Goal: Ask a question

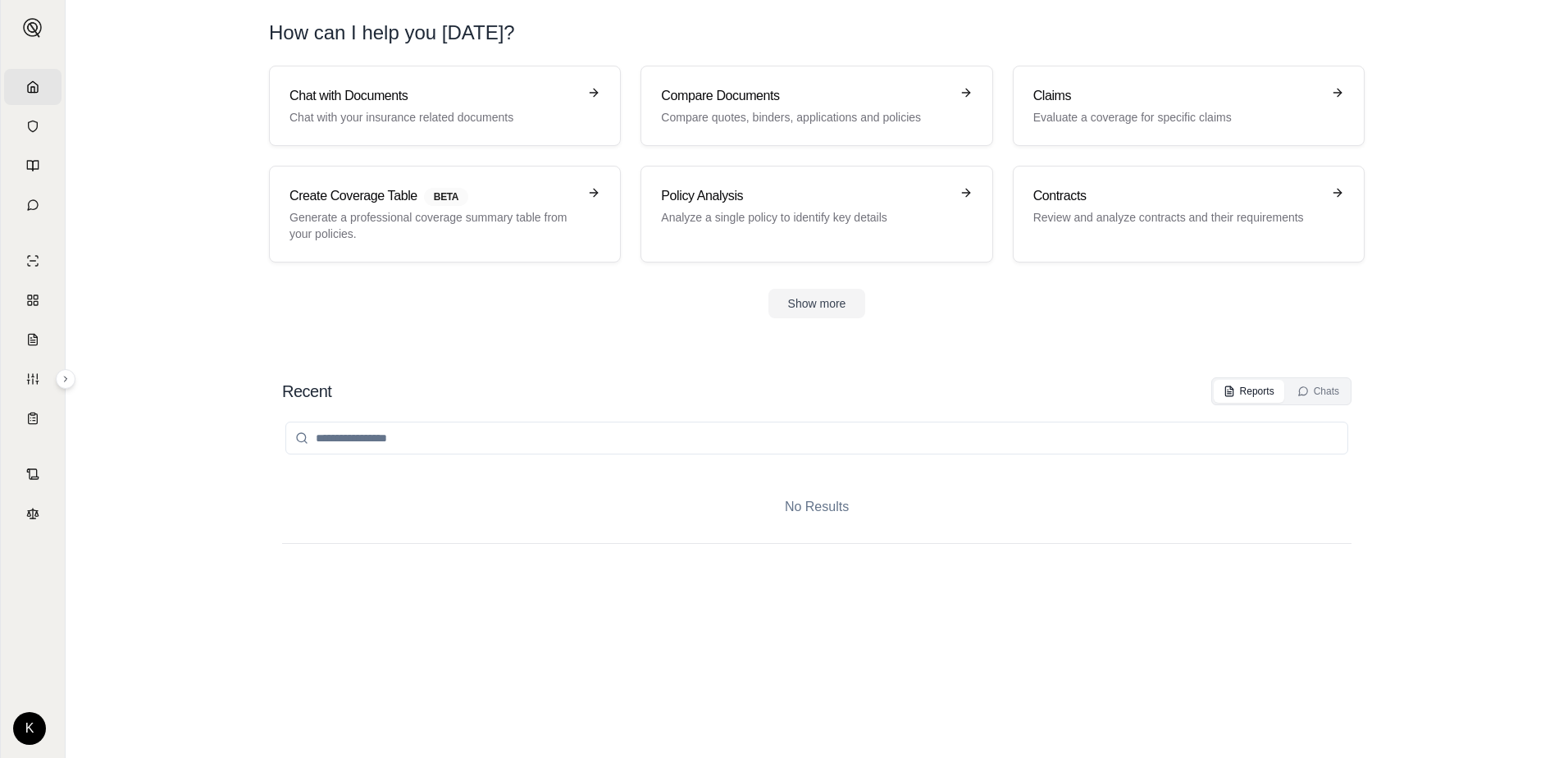
click at [211, 202] on section "Chat with Documents Chat with your insurance related documents Compare Document…" at bounding box center [817, 204] width 1489 height 279
click at [39, 86] on link "Home" at bounding box center [33, 86] width 58 height 36
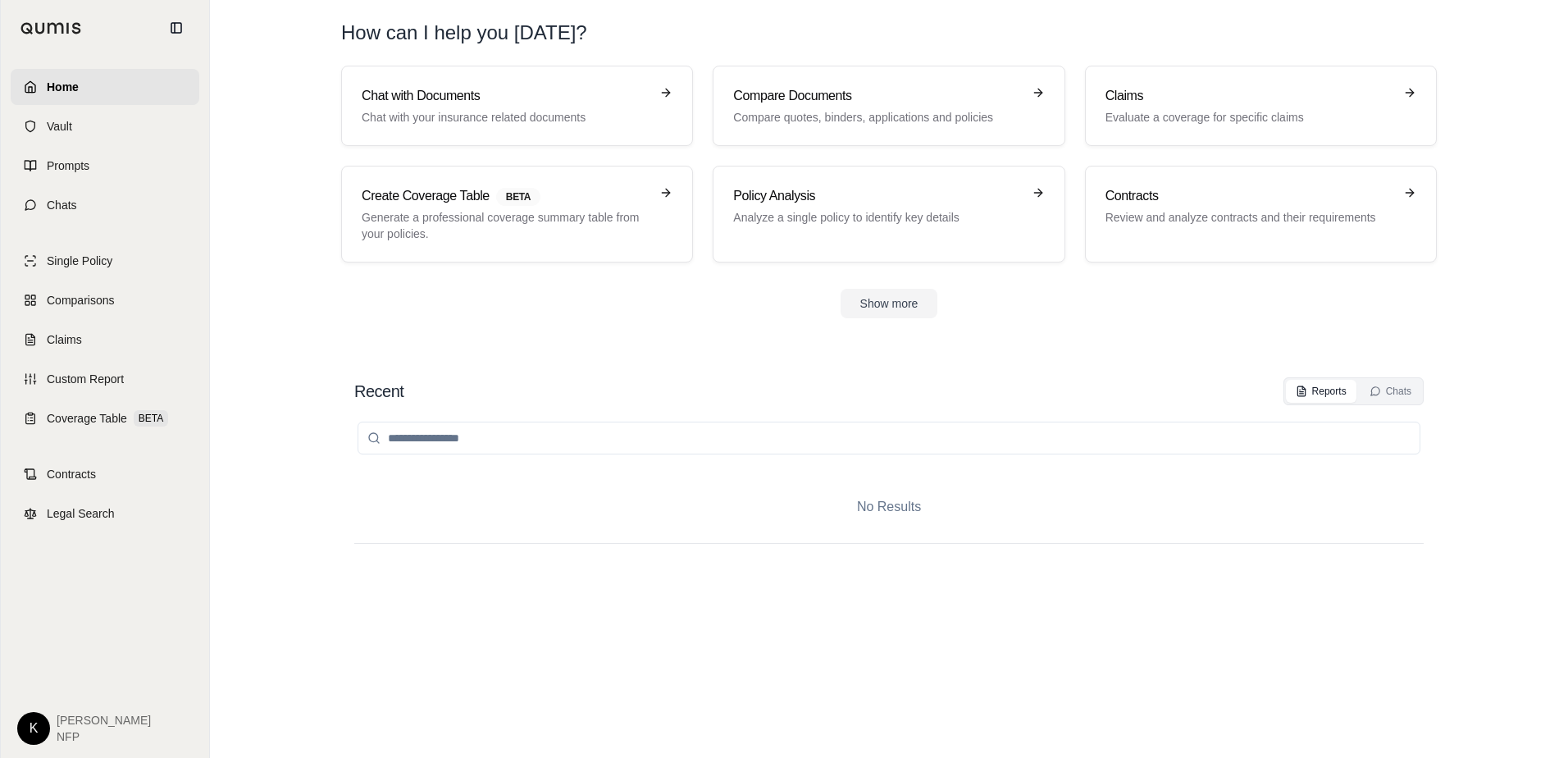
click at [31, 24] on img at bounding box center [51, 28] width 61 height 12
click at [74, 81] on span "Home" at bounding box center [63, 86] width 32 height 17
click at [41, 86] on link "Home" at bounding box center [105, 86] width 189 height 36
click at [115, 290] on link "Comparisons" at bounding box center [105, 300] width 189 height 36
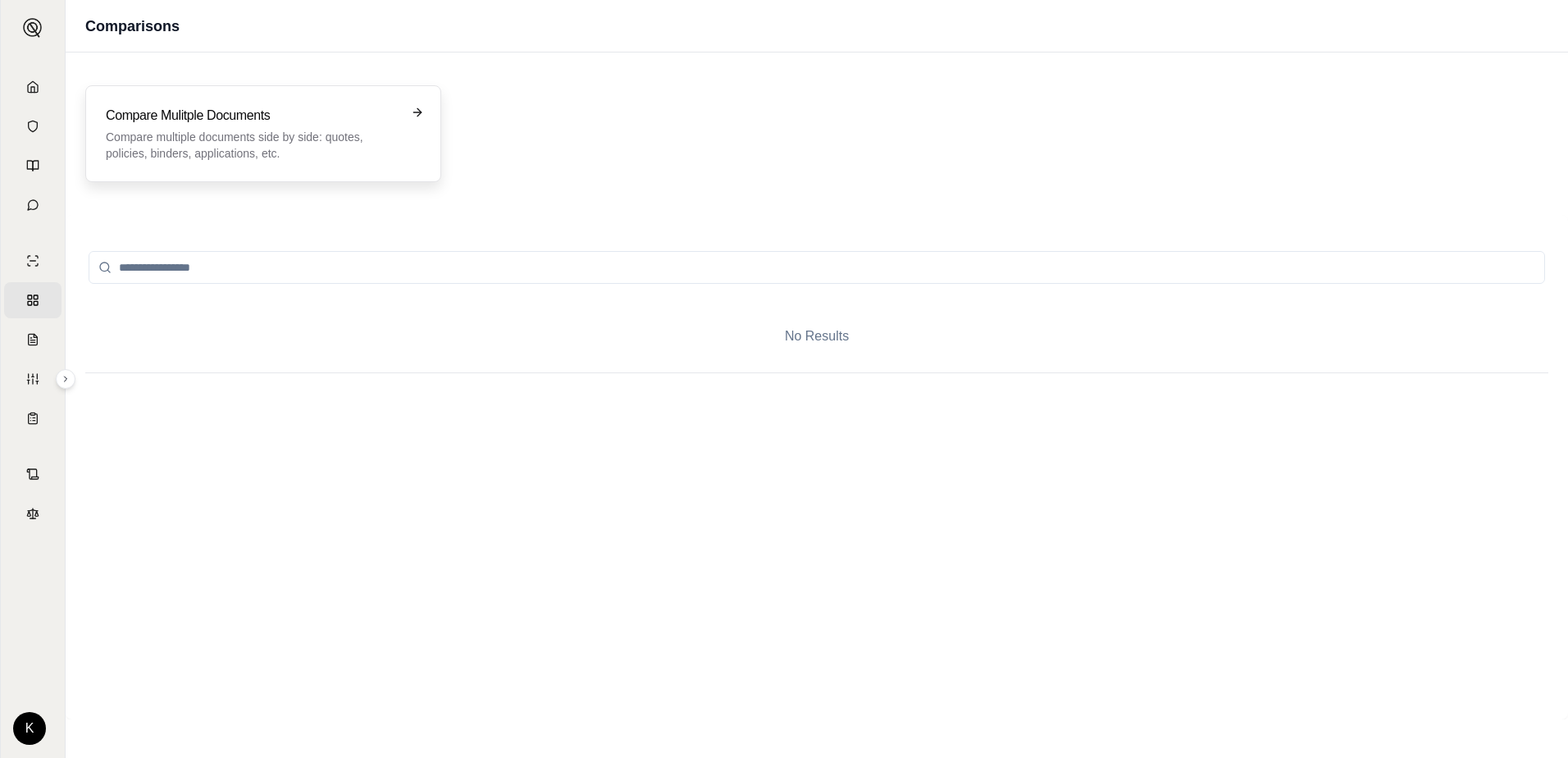
click at [354, 142] on p "Compare multiple documents side by side: quotes, policies, binders, application…" at bounding box center [251, 145] width 292 height 33
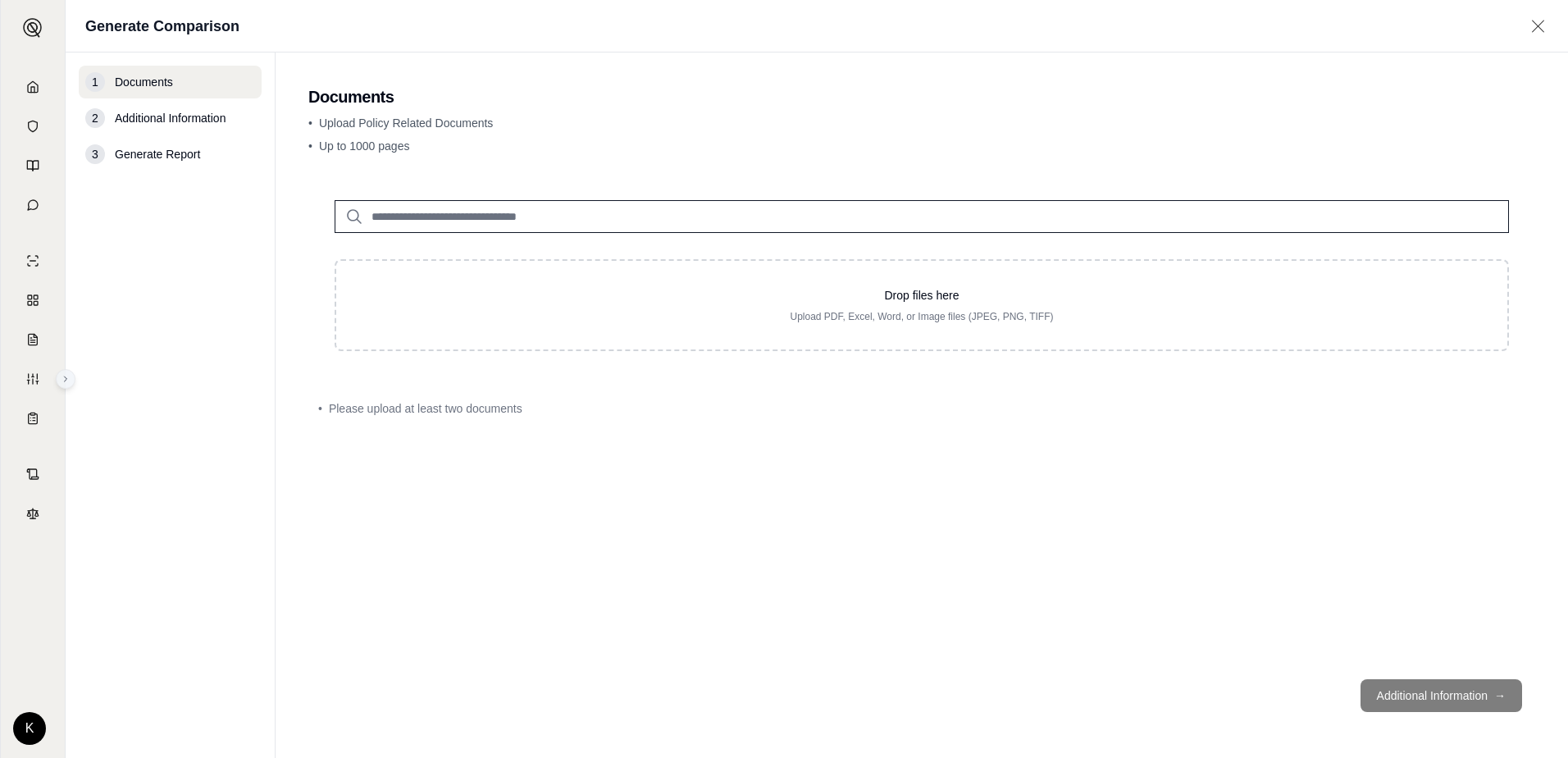
click at [67, 382] on icon at bounding box center [65, 378] width 10 height 10
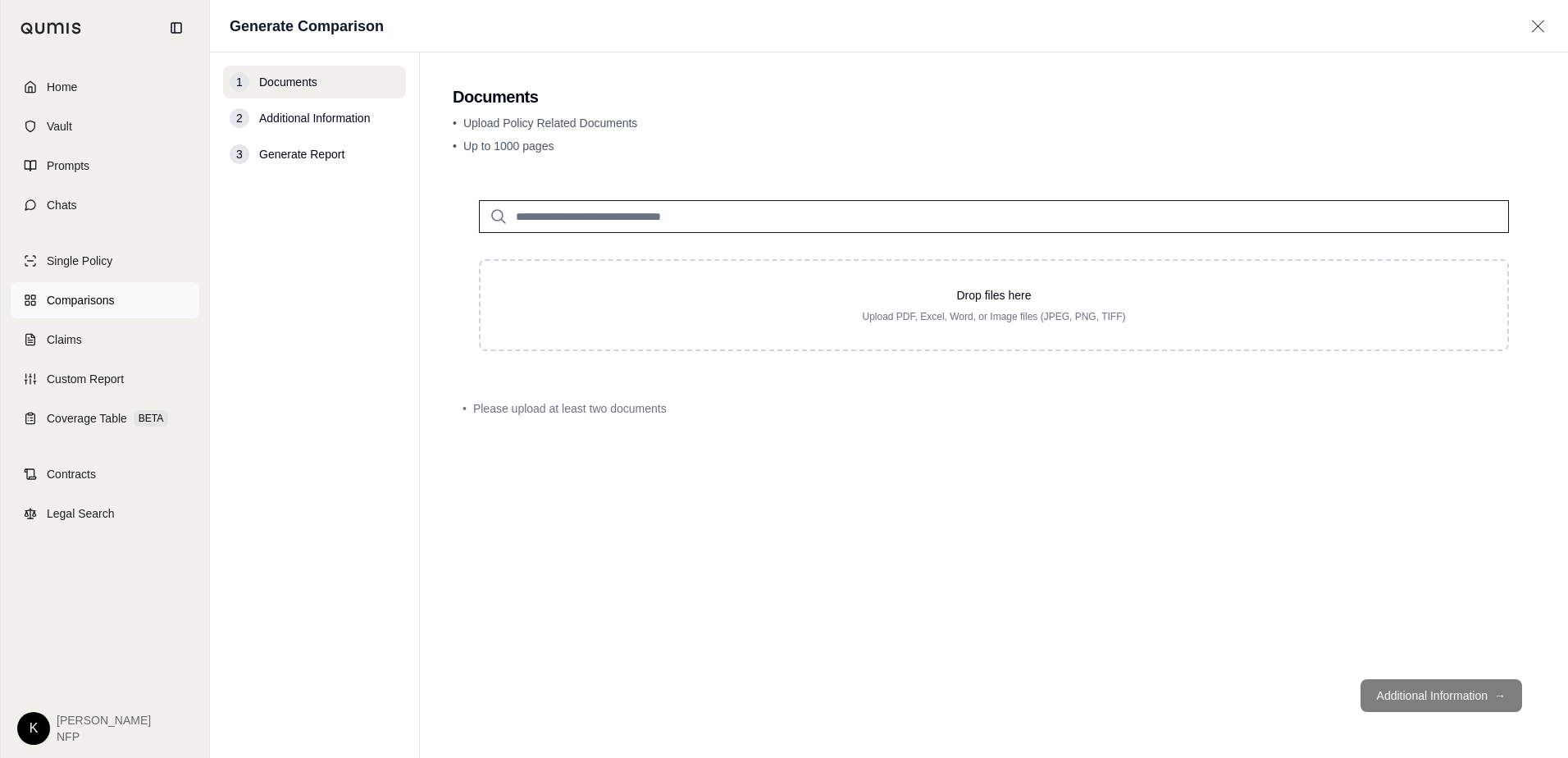
click at [59, 303] on span "Comparisons" at bounding box center [80, 300] width 67 height 17
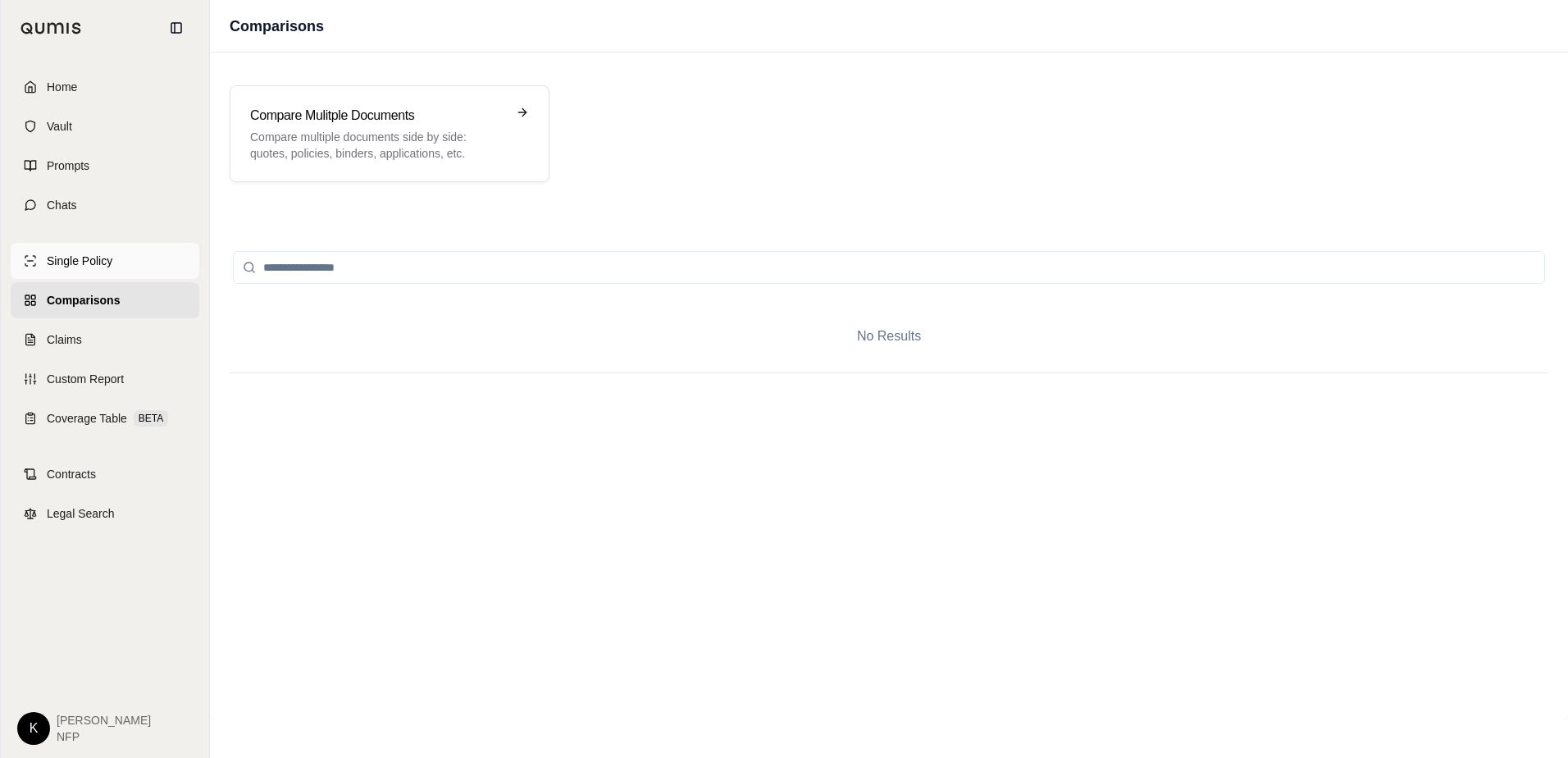
click at [102, 266] on span "Single Policy" at bounding box center [79, 260] width 65 height 17
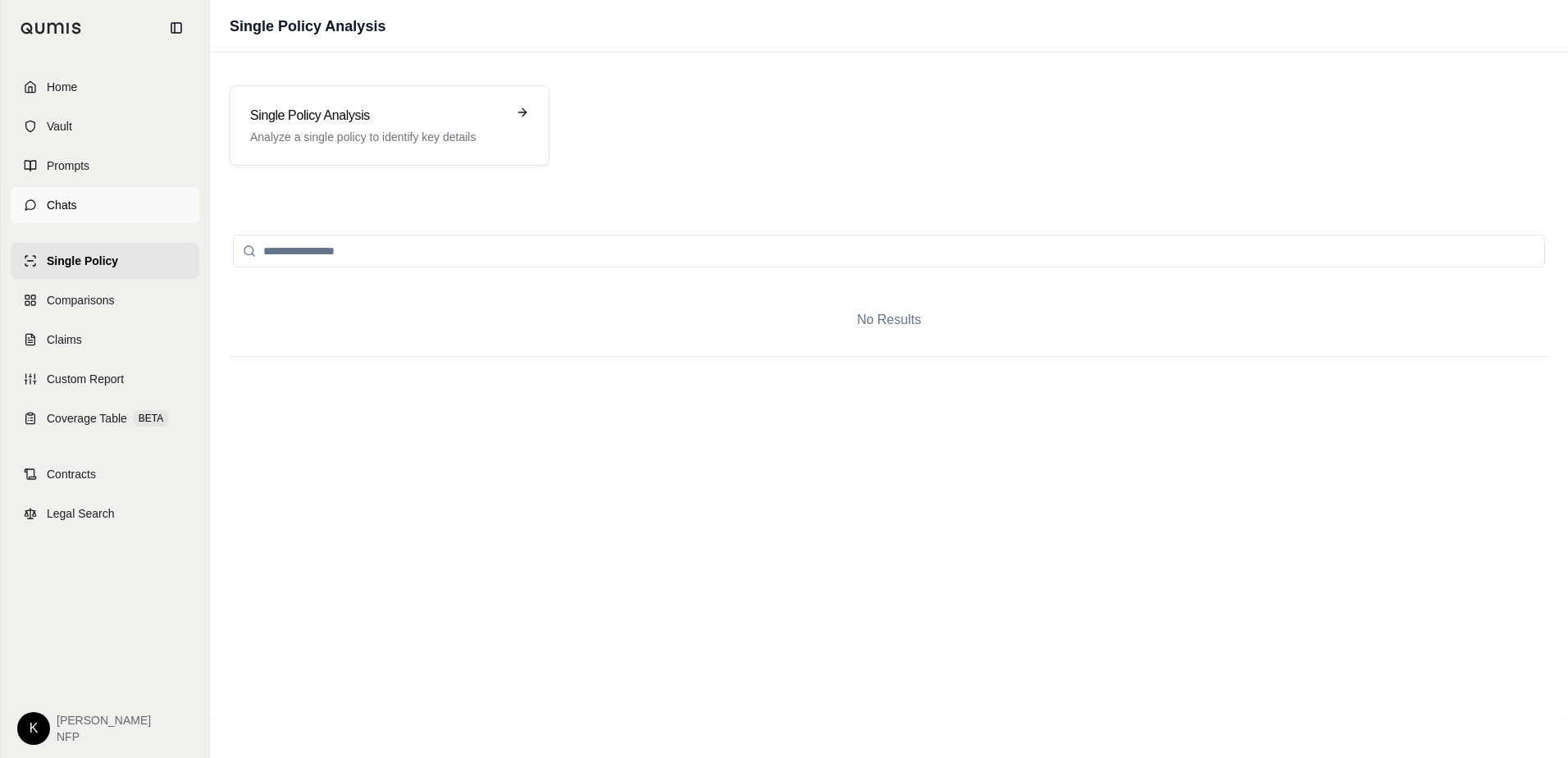
click at [48, 194] on link "Chats" at bounding box center [105, 204] width 189 height 36
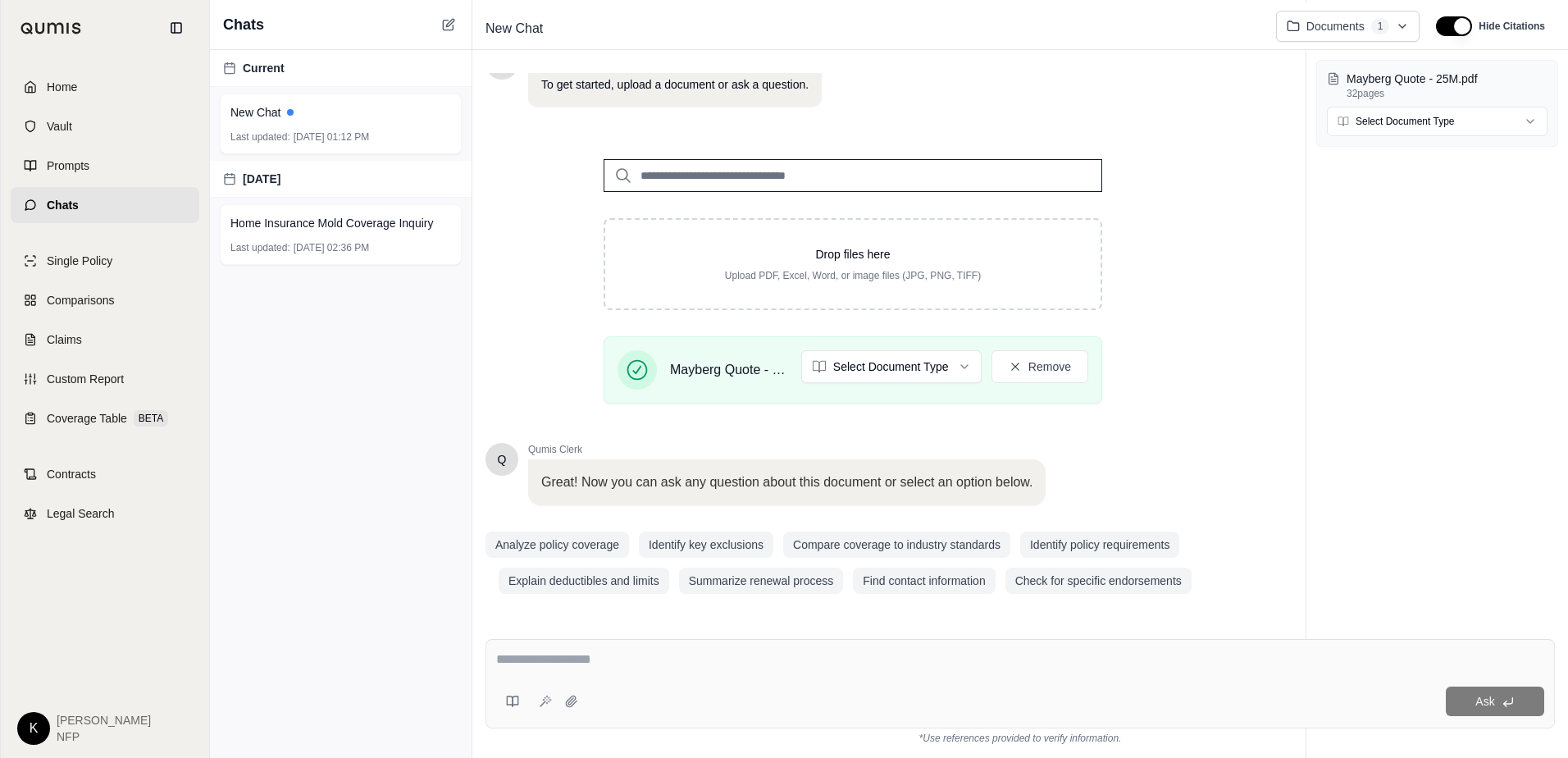
scroll to position [130, 0]
click at [762, 656] on textarea at bounding box center [1020, 659] width 1048 height 20
type textarea "**********"
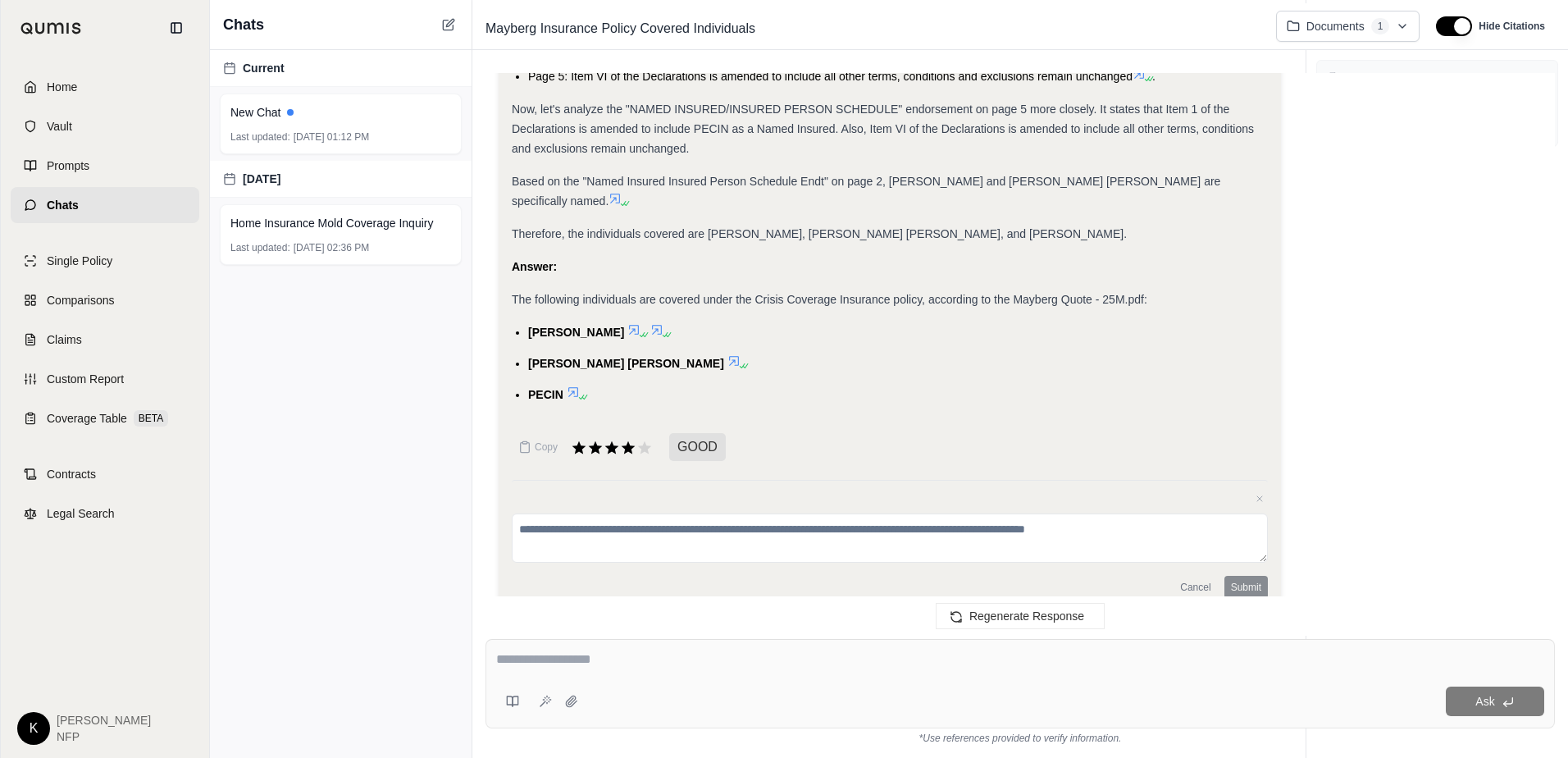
scroll to position [617, 0]
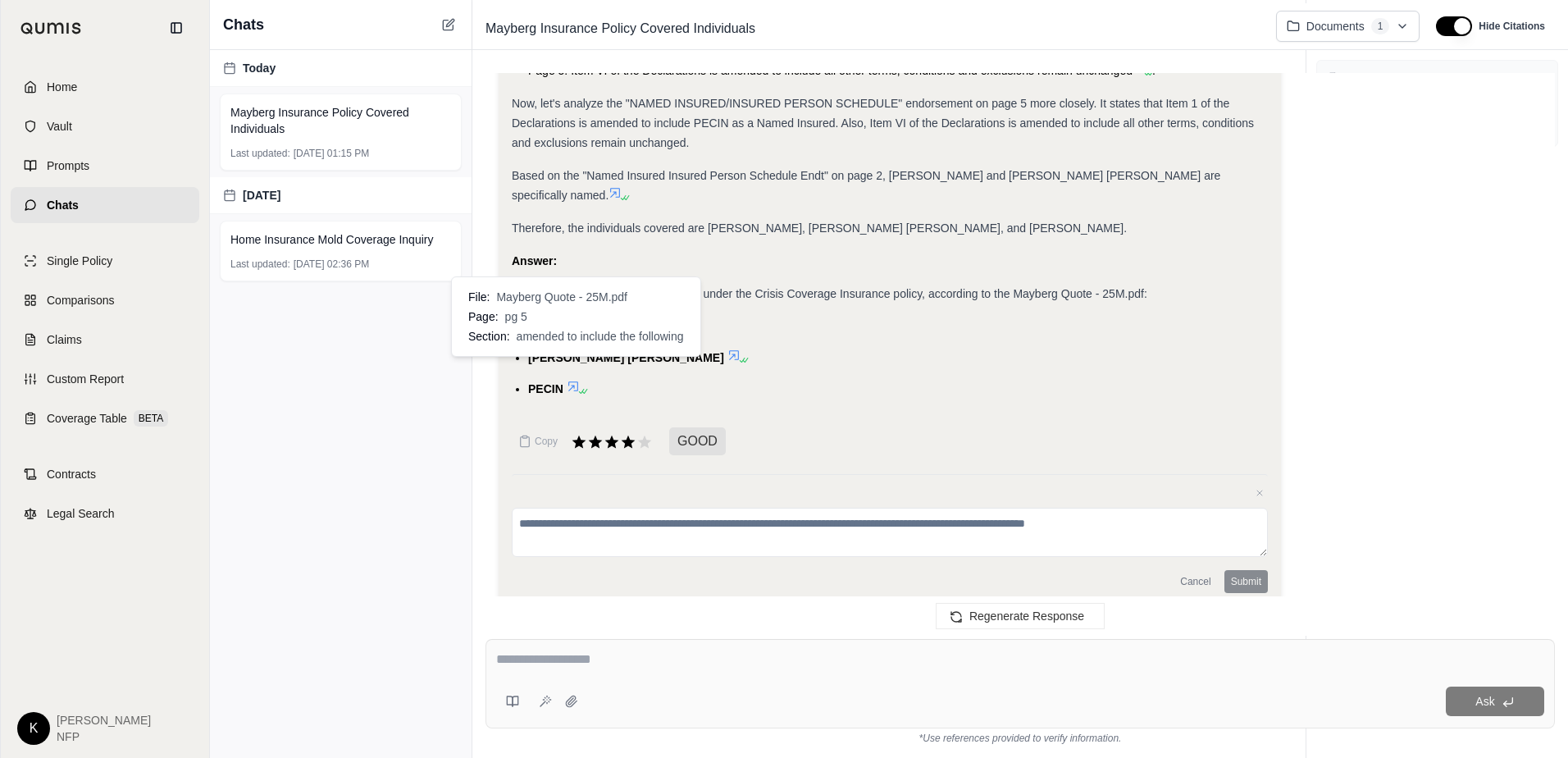
click at [574, 380] on icon at bounding box center [573, 386] width 13 height 13
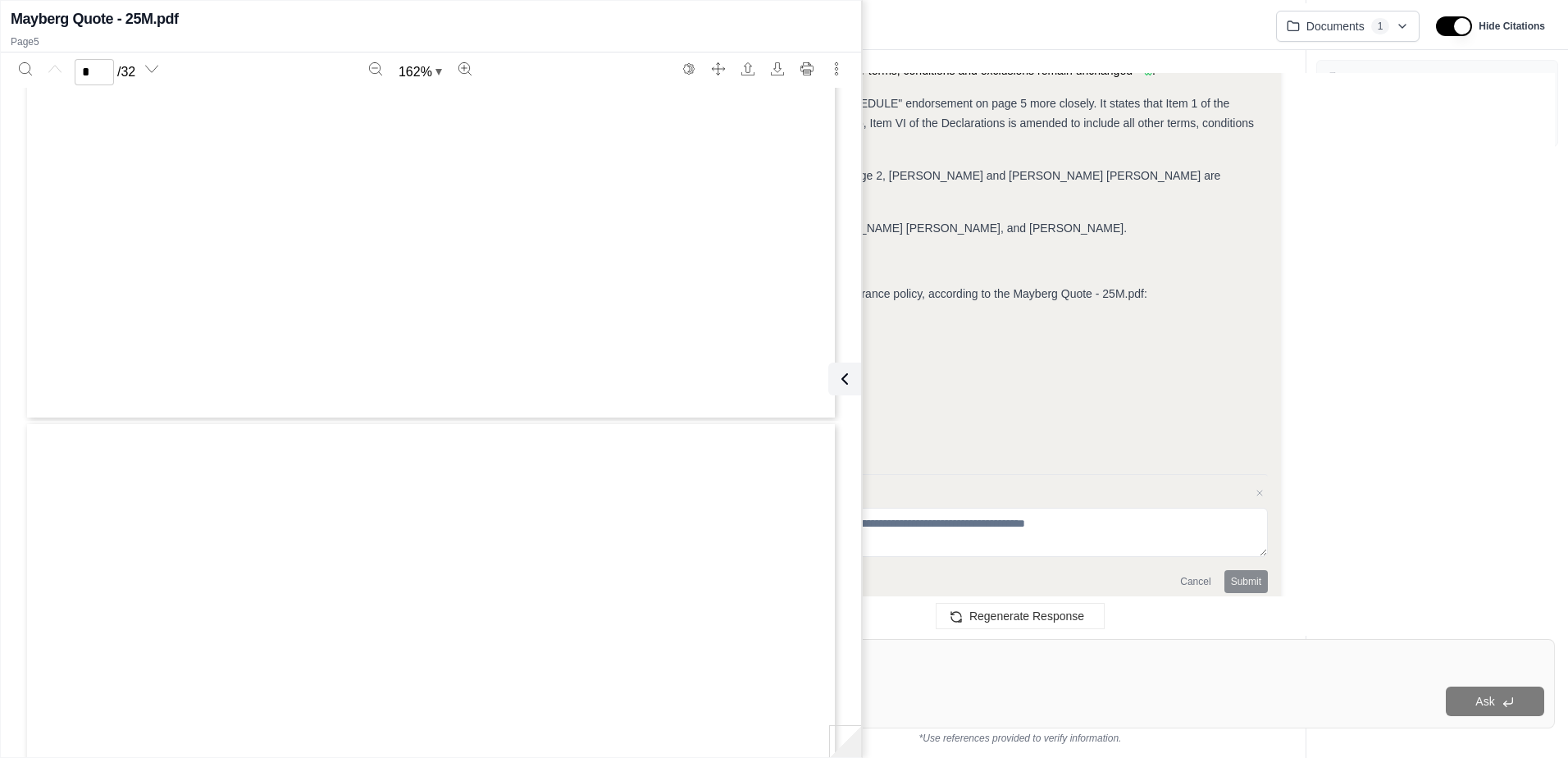
type input "*"
click at [973, 425] on div "Copy GOOD Close feedback Cancel Submit" at bounding box center [890, 509] width 756 height 169
click at [850, 370] on icon at bounding box center [844, 379] width 20 height 20
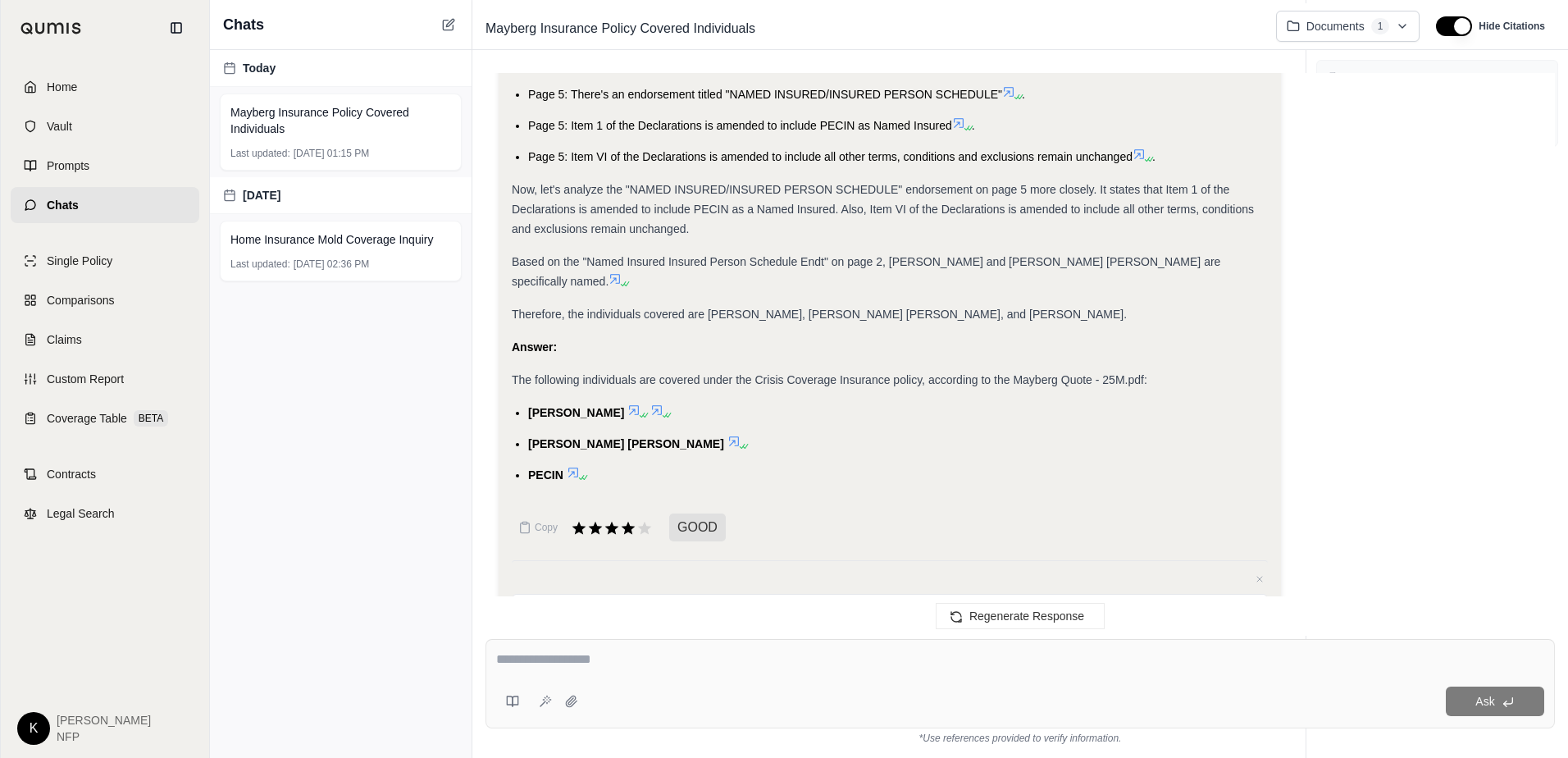
scroll to position [508, 0]
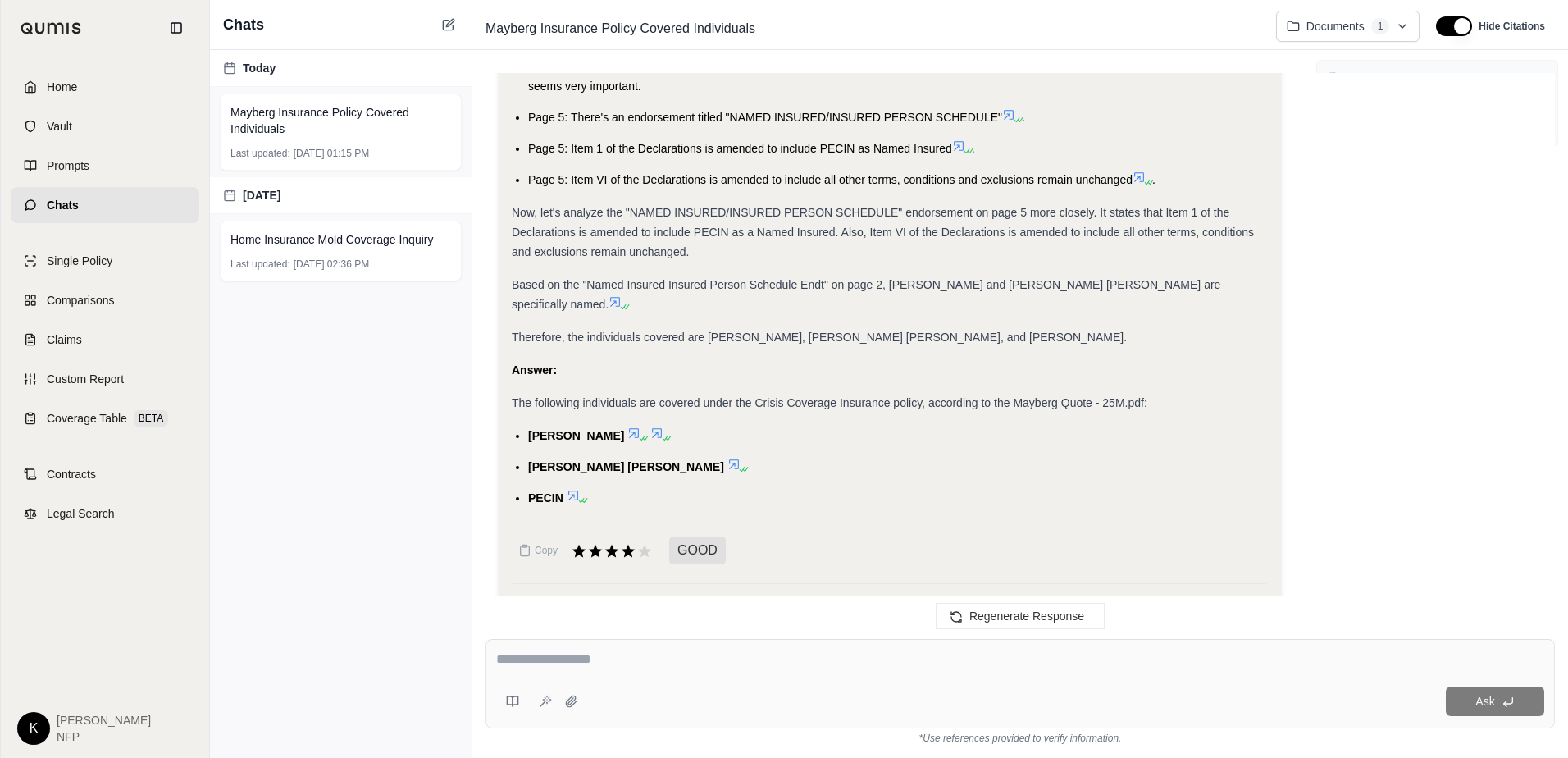
click at [574, 489] on icon at bounding box center [573, 495] width 13 height 13
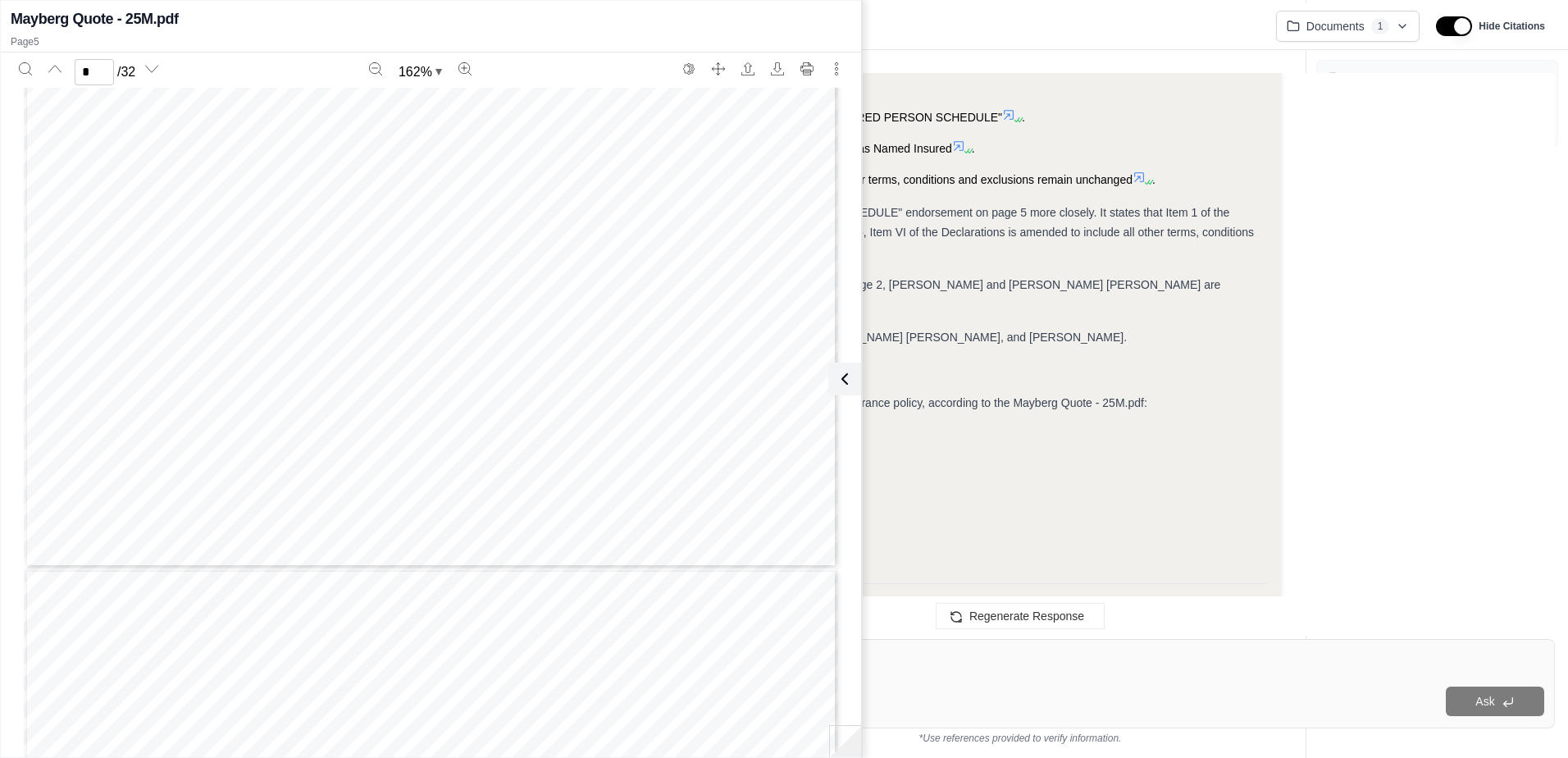
scroll to position [4981, 0]
type input "*"
click at [897, 538] on div "Copy GOOD Close feedback Cancel Submit" at bounding box center [890, 617] width 756 height 169
click at [842, 369] on icon at bounding box center [841, 379] width 20 height 20
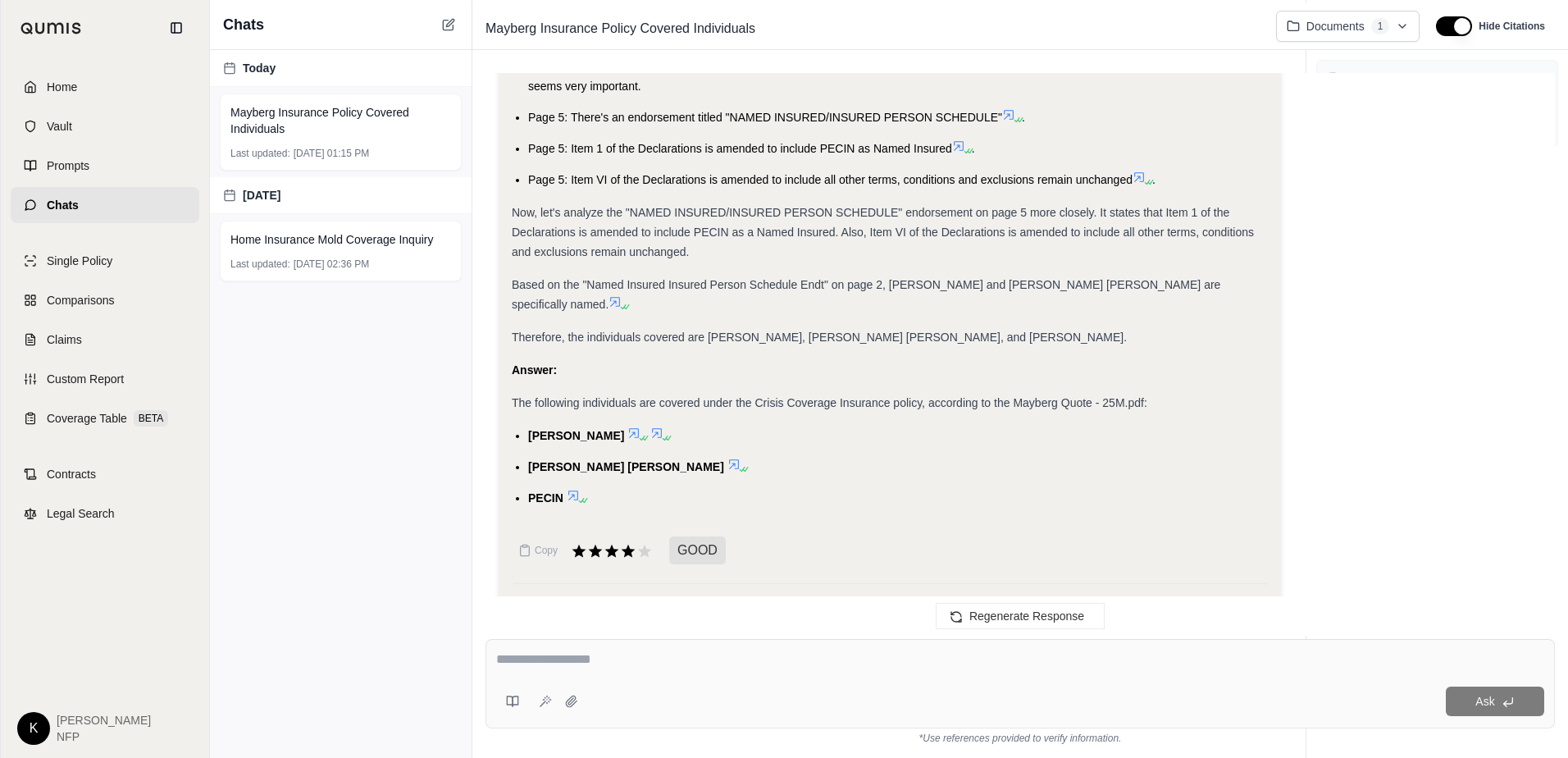
click at [672, 679] on div "Ask" at bounding box center [1020, 684] width 1069 height 89
type textarea "**********"
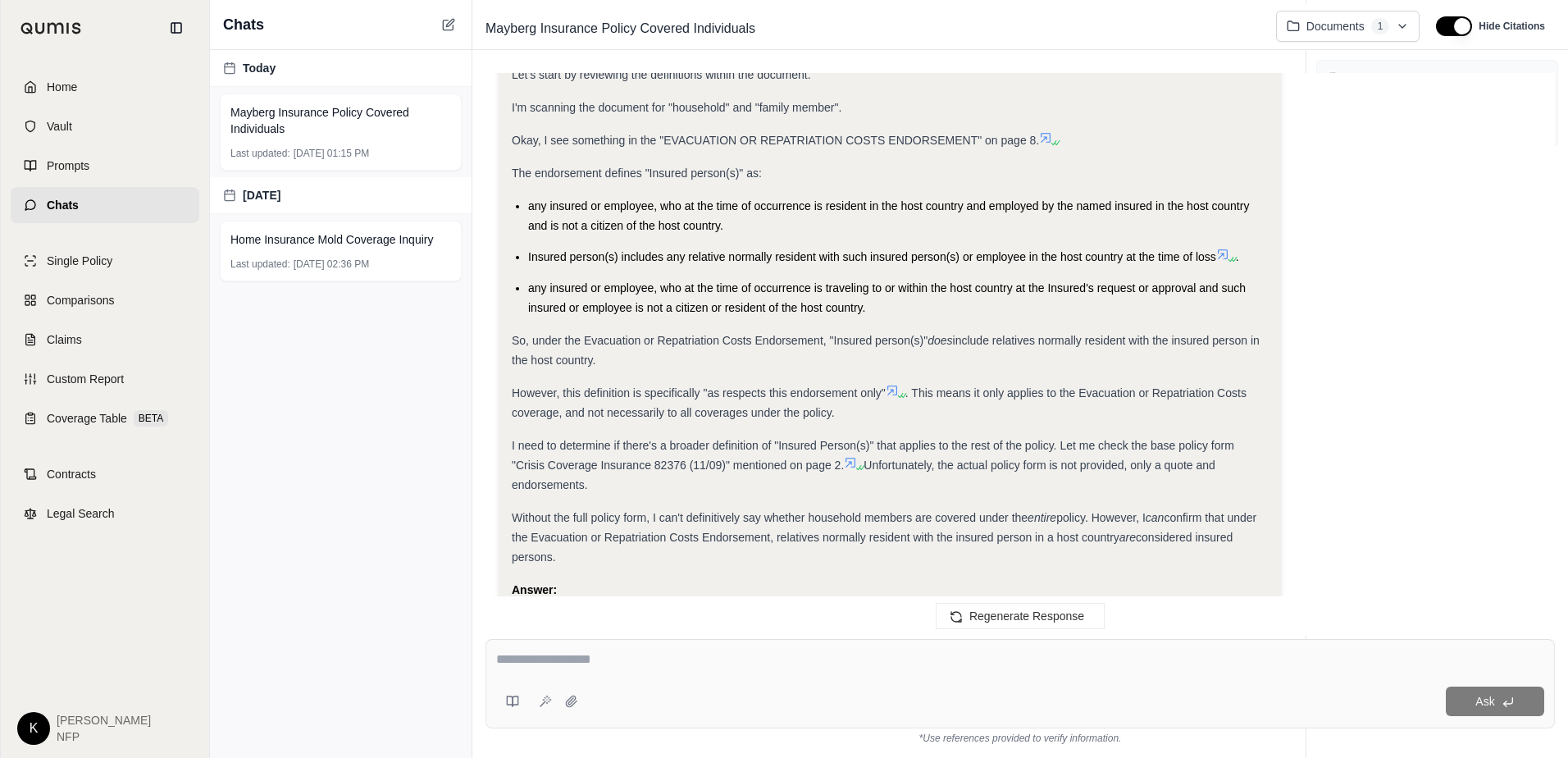
scroll to position [1522, 0]
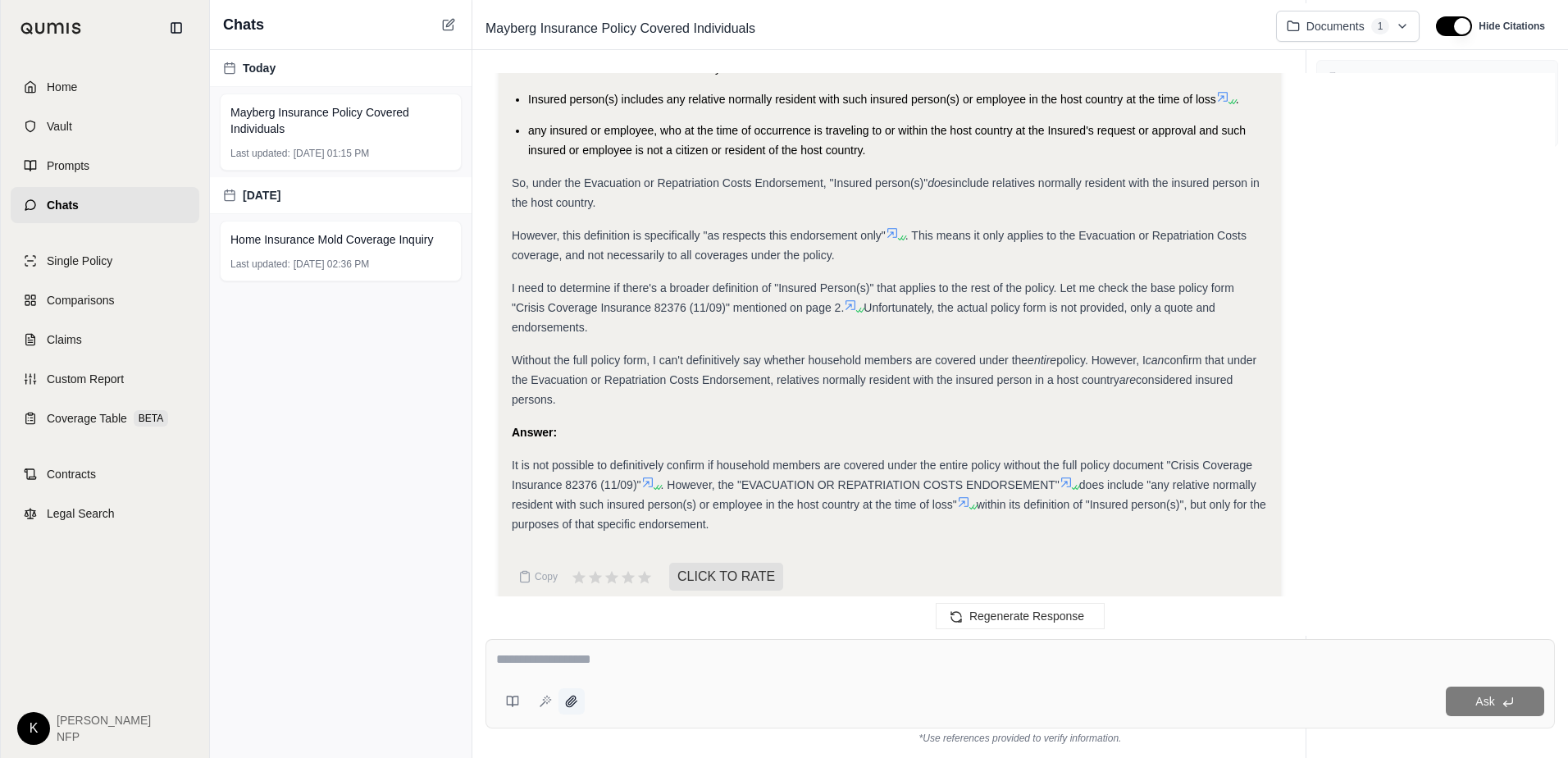
click at [574, 706] on icon at bounding box center [571, 701] width 13 height 13
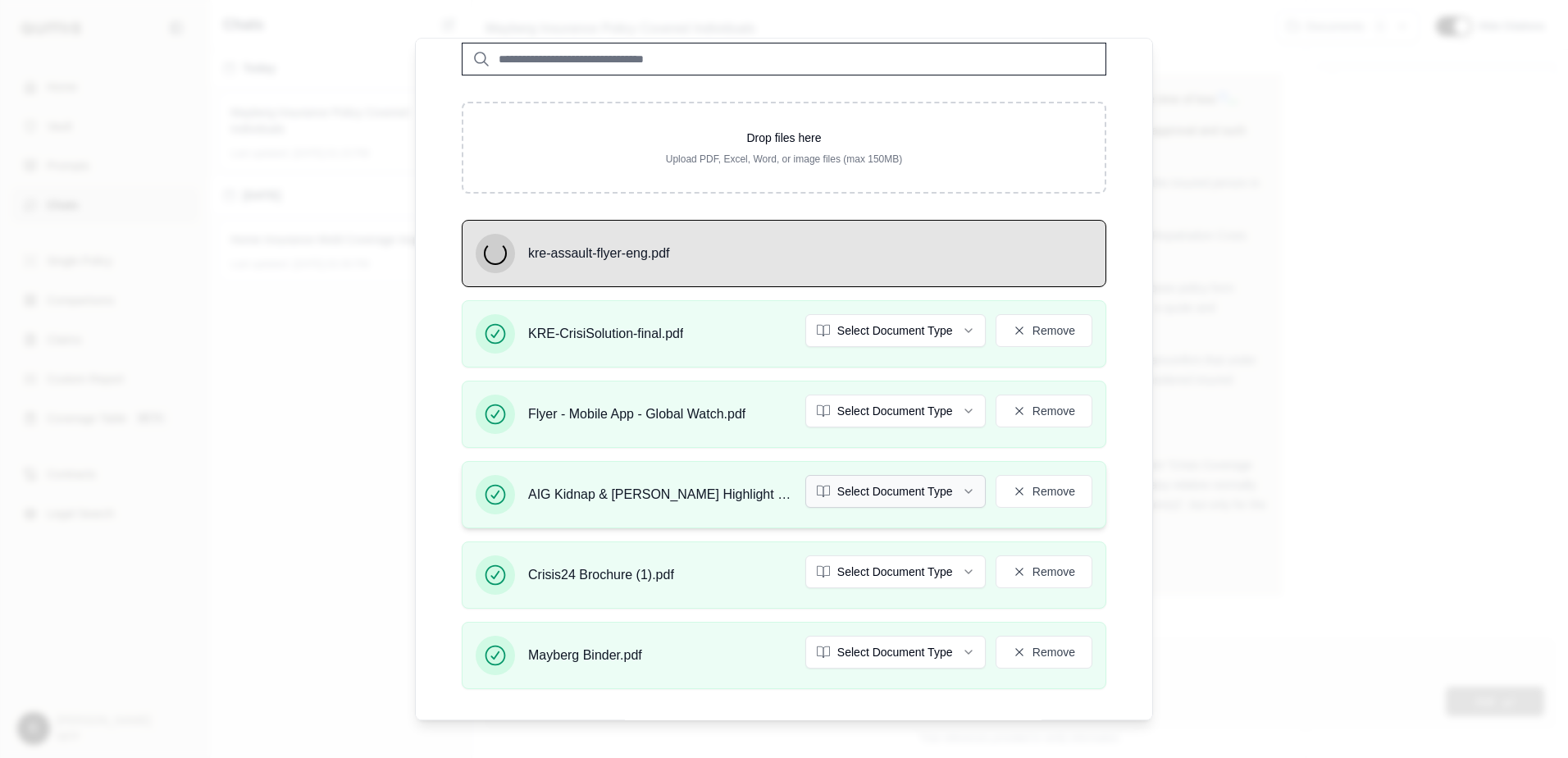
scroll to position [151, 0]
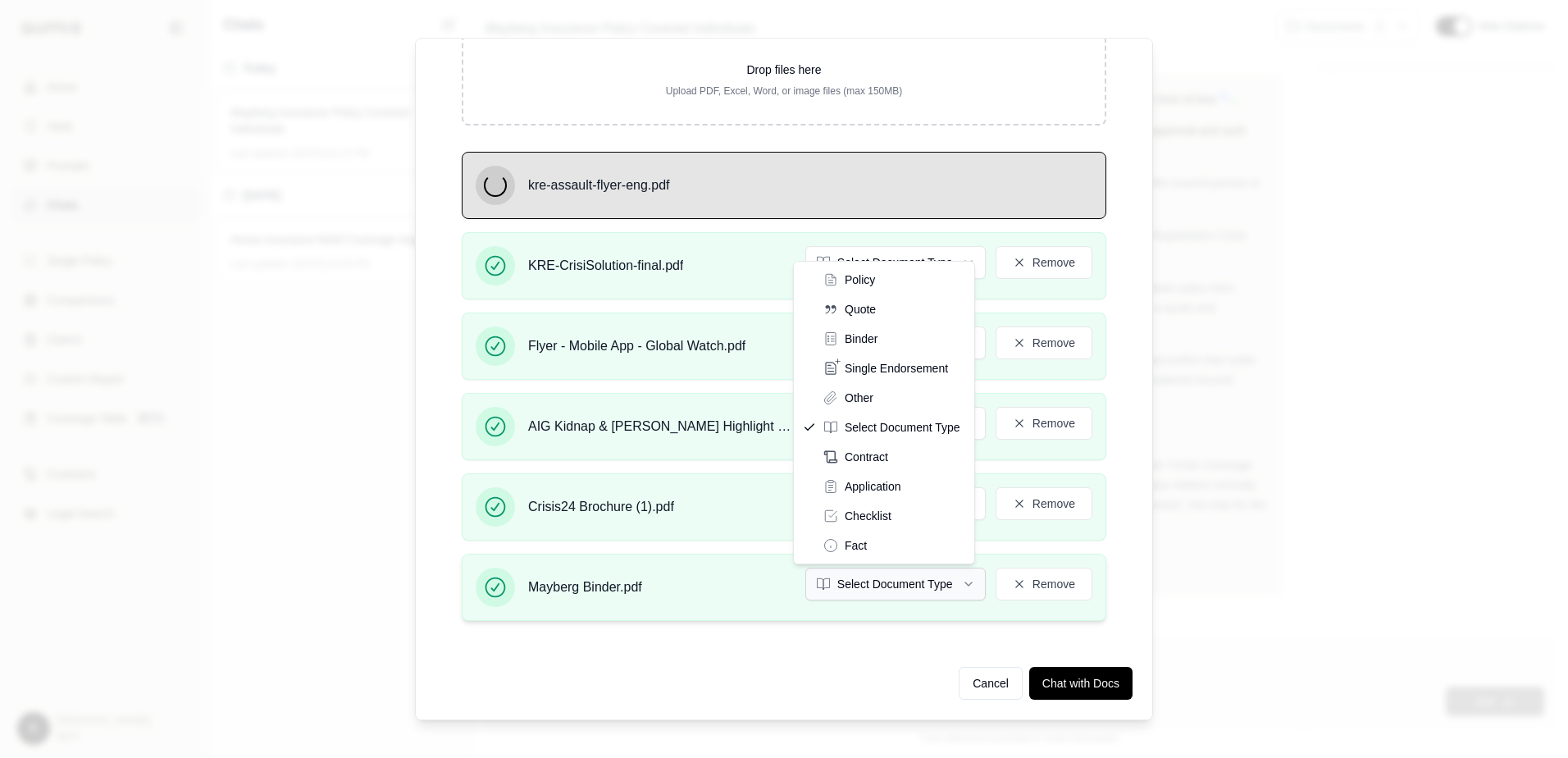
click at [933, 582] on button "Select Document Type" at bounding box center [895, 584] width 181 height 33
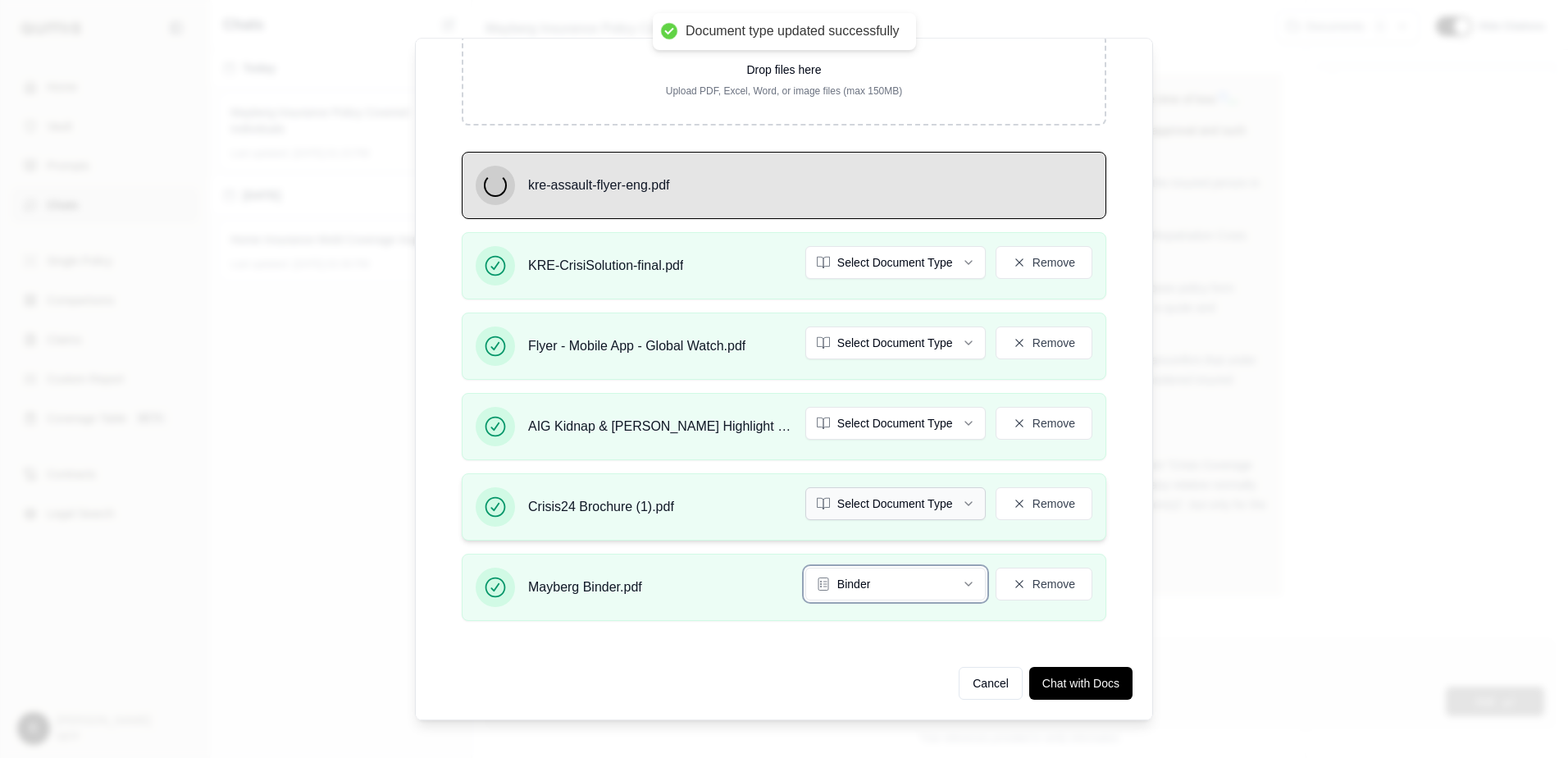
click at [897, 499] on button "Select Document Type" at bounding box center [895, 504] width 181 height 33
click at [835, 419] on button "Select Document Type" at bounding box center [895, 424] width 181 height 33
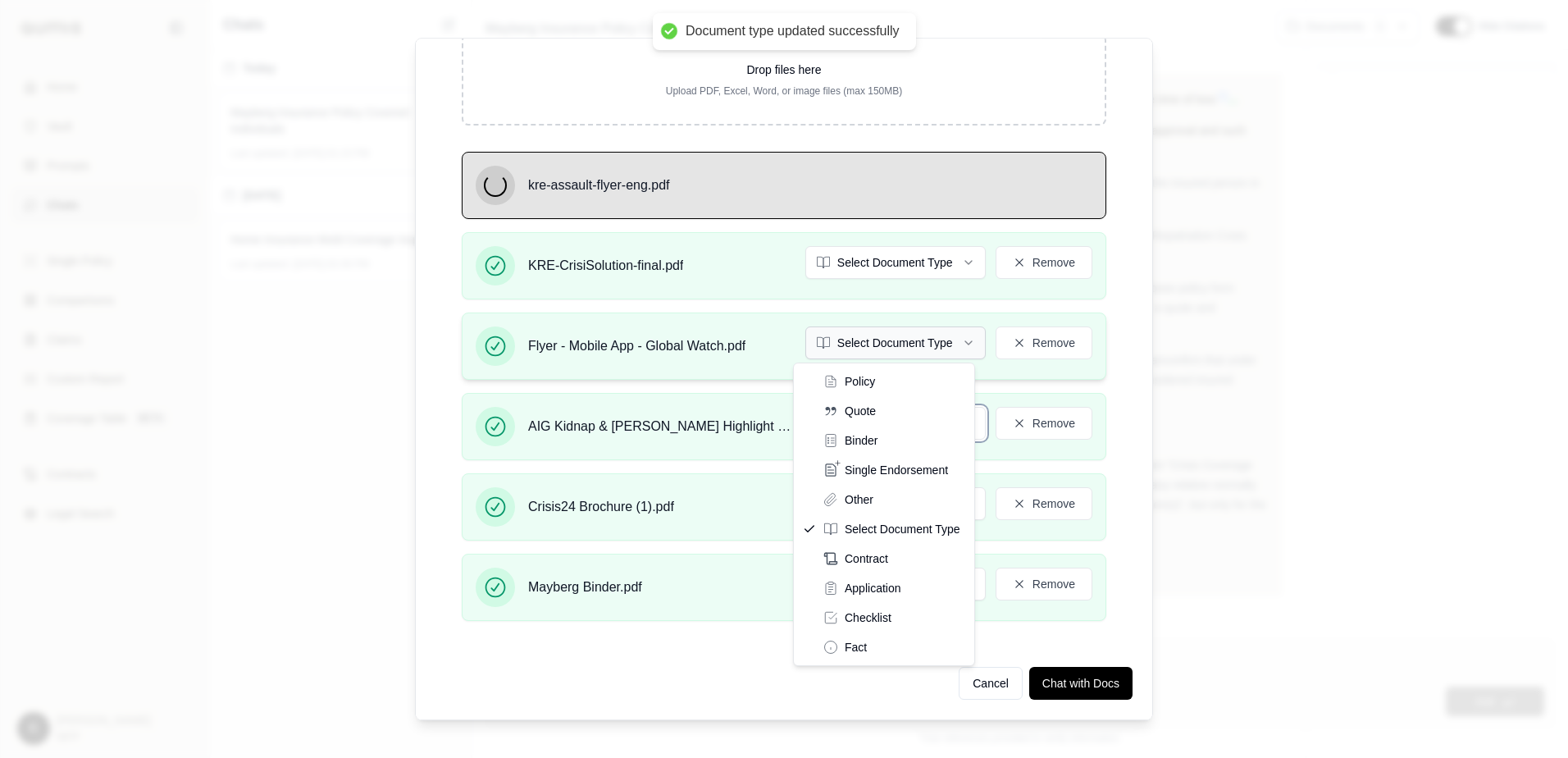
click at [841, 346] on button "Select Document Type" at bounding box center [895, 343] width 181 height 33
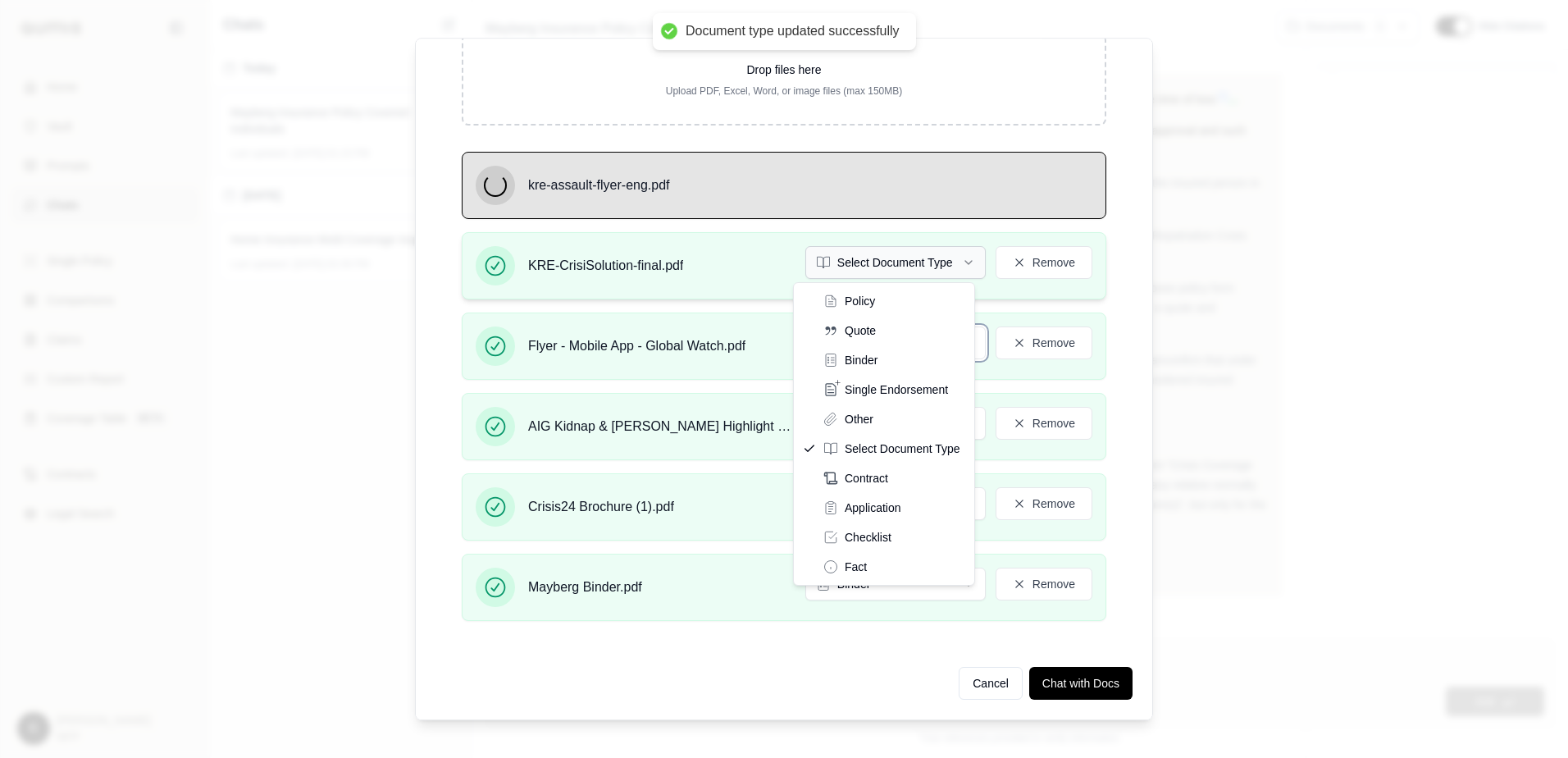
click at [875, 262] on button "Select Document Type" at bounding box center [895, 263] width 181 height 33
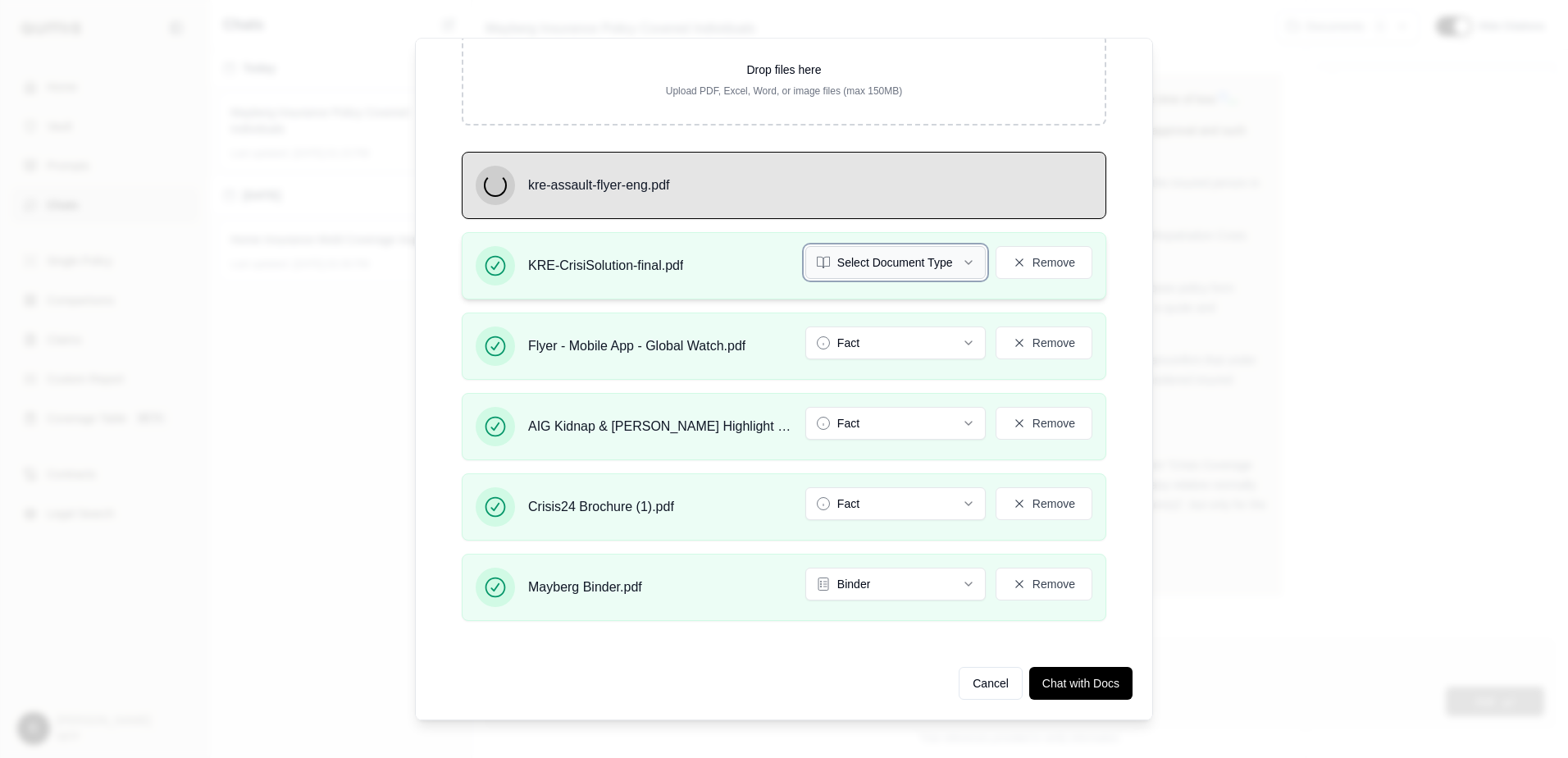
click at [945, 270] on button "Select Document Type" at bounding box center [895, 263] width 181 height 33
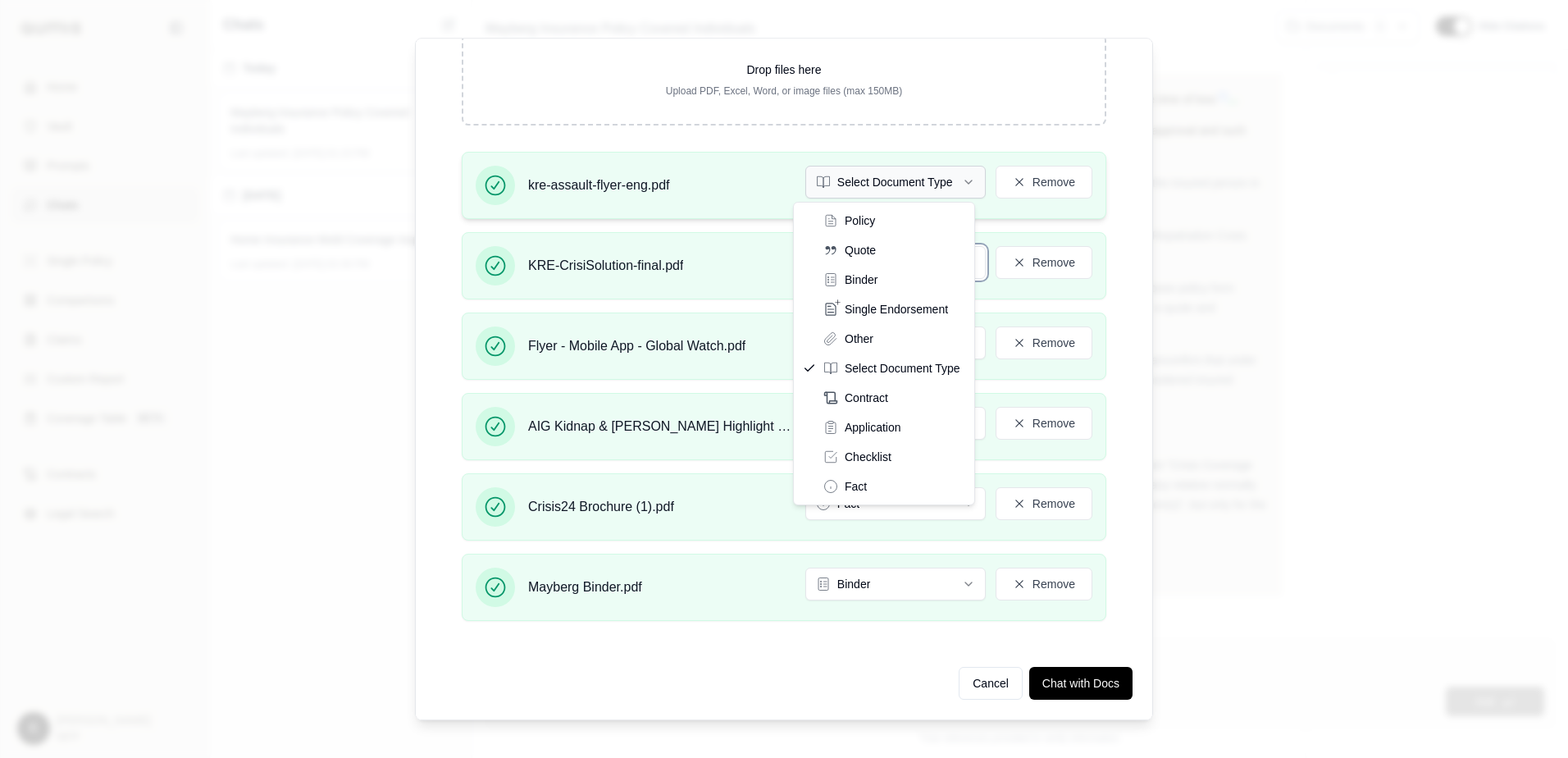
click at [915, 193] on button "Select Document Type" at bounding box center [895, 183] width 181 height 33
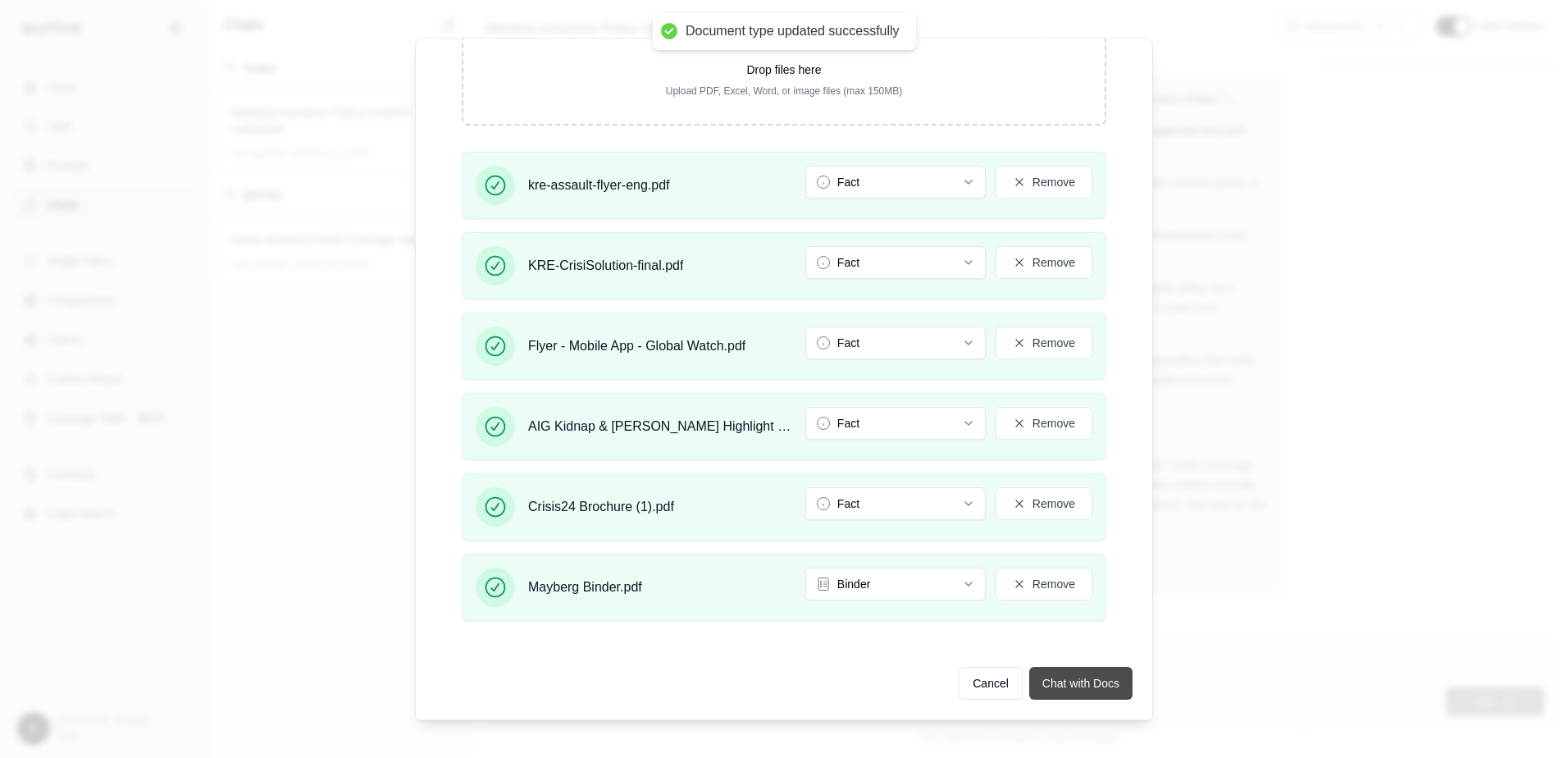
click at [1046, 676] on button "Chat with Docs" at bounding box center [1081, 684] width 103 height 33
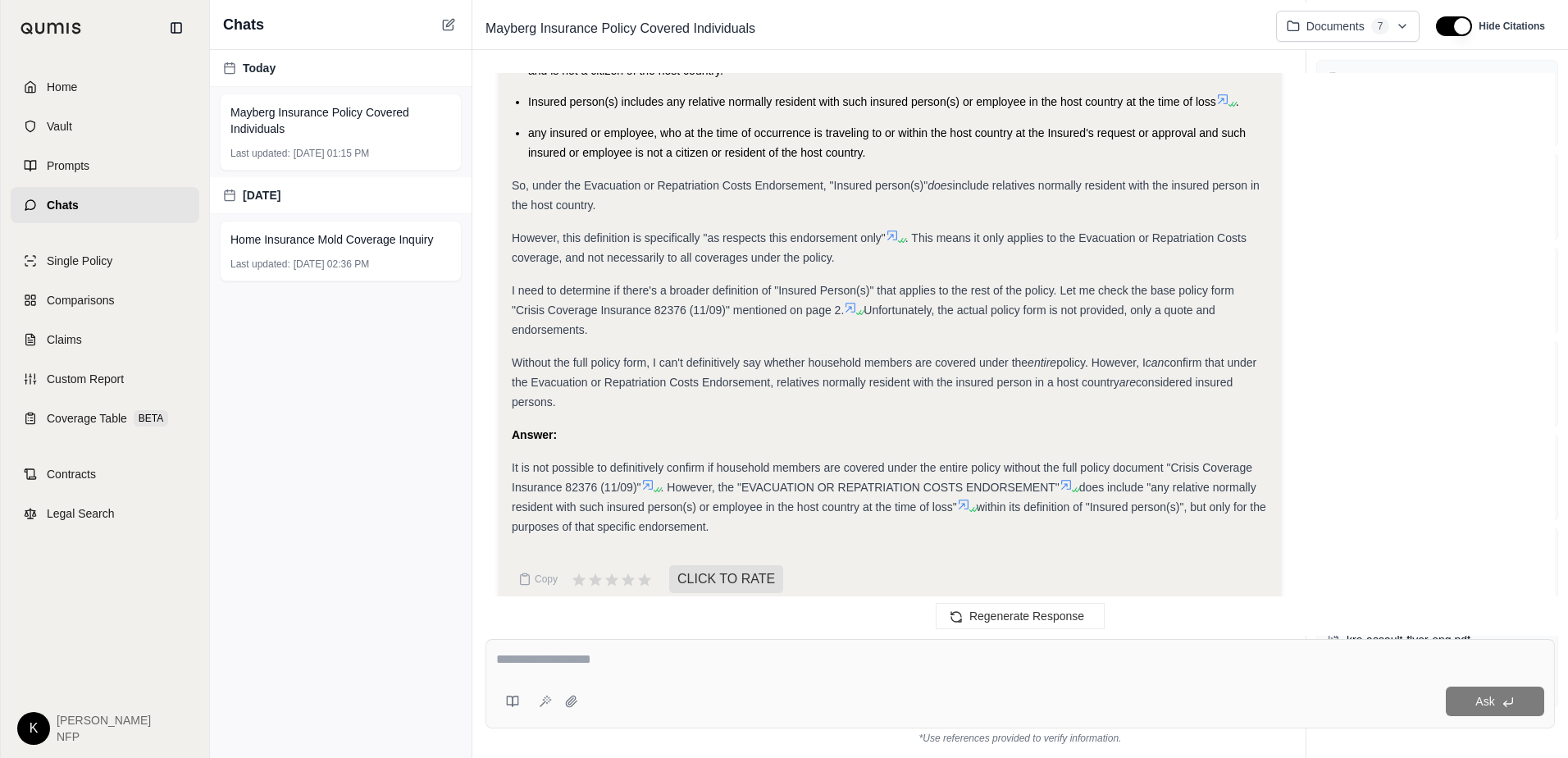
scroll to position [1522, 0]
type textarea "**********"
click at [670, 656] on textarea at bounding box center [1020, 659] width 1048 height 20
type textarea "**********"
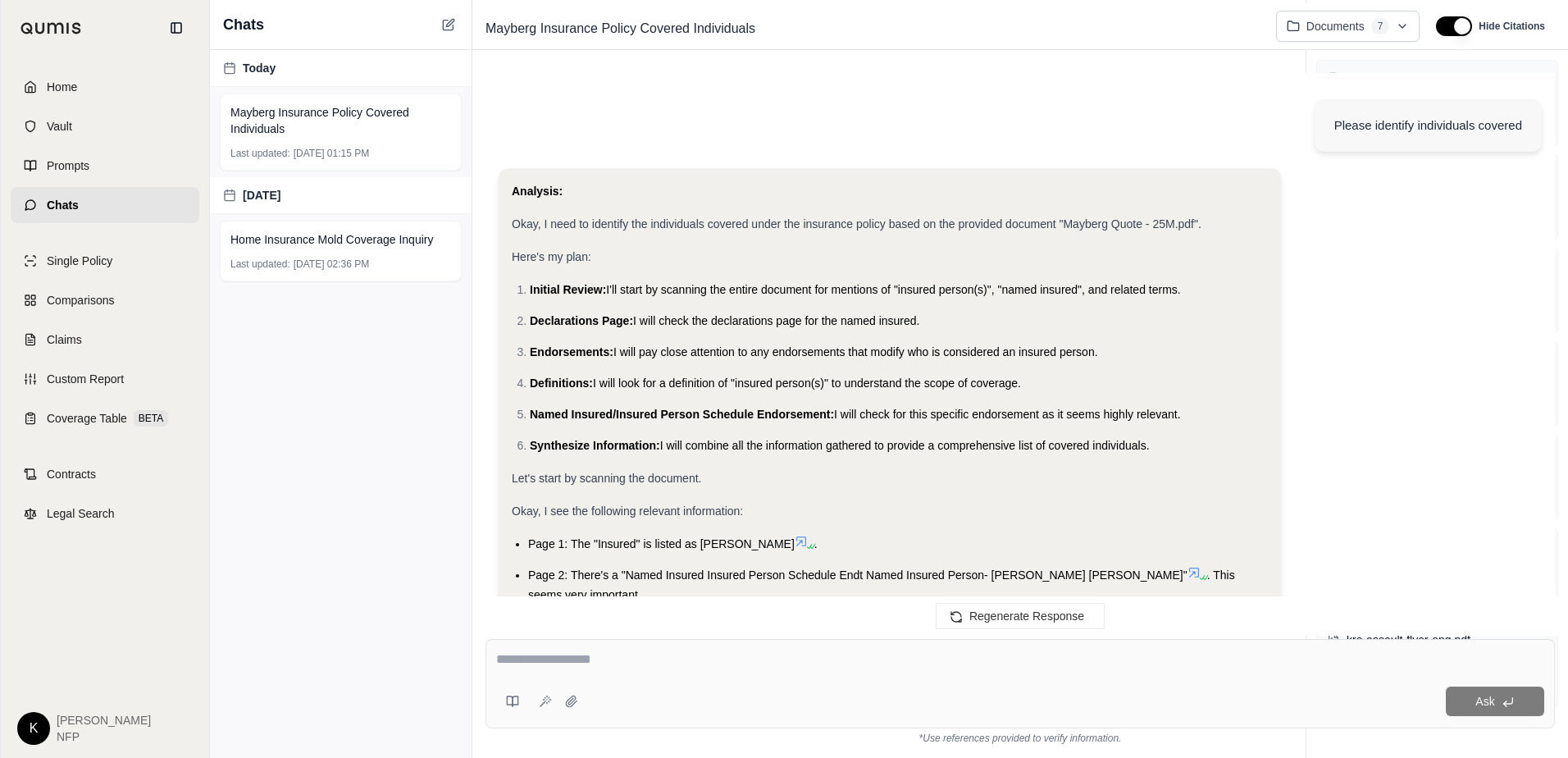
scroll to position [2491, 0]
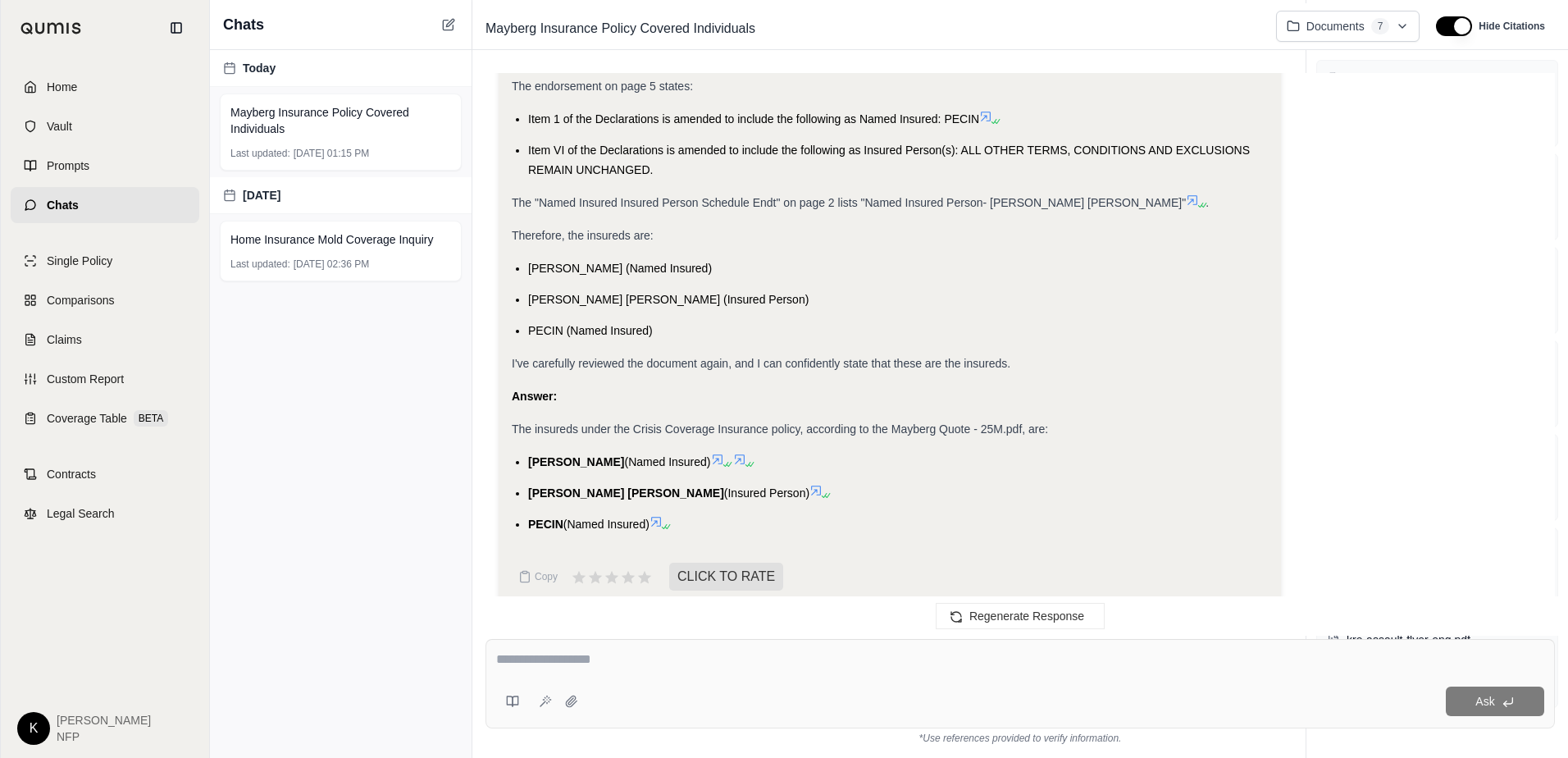
click at [849, 668] on textarea at bounding box center [1020, 659] width 1048 height 20
type textarea "**********"
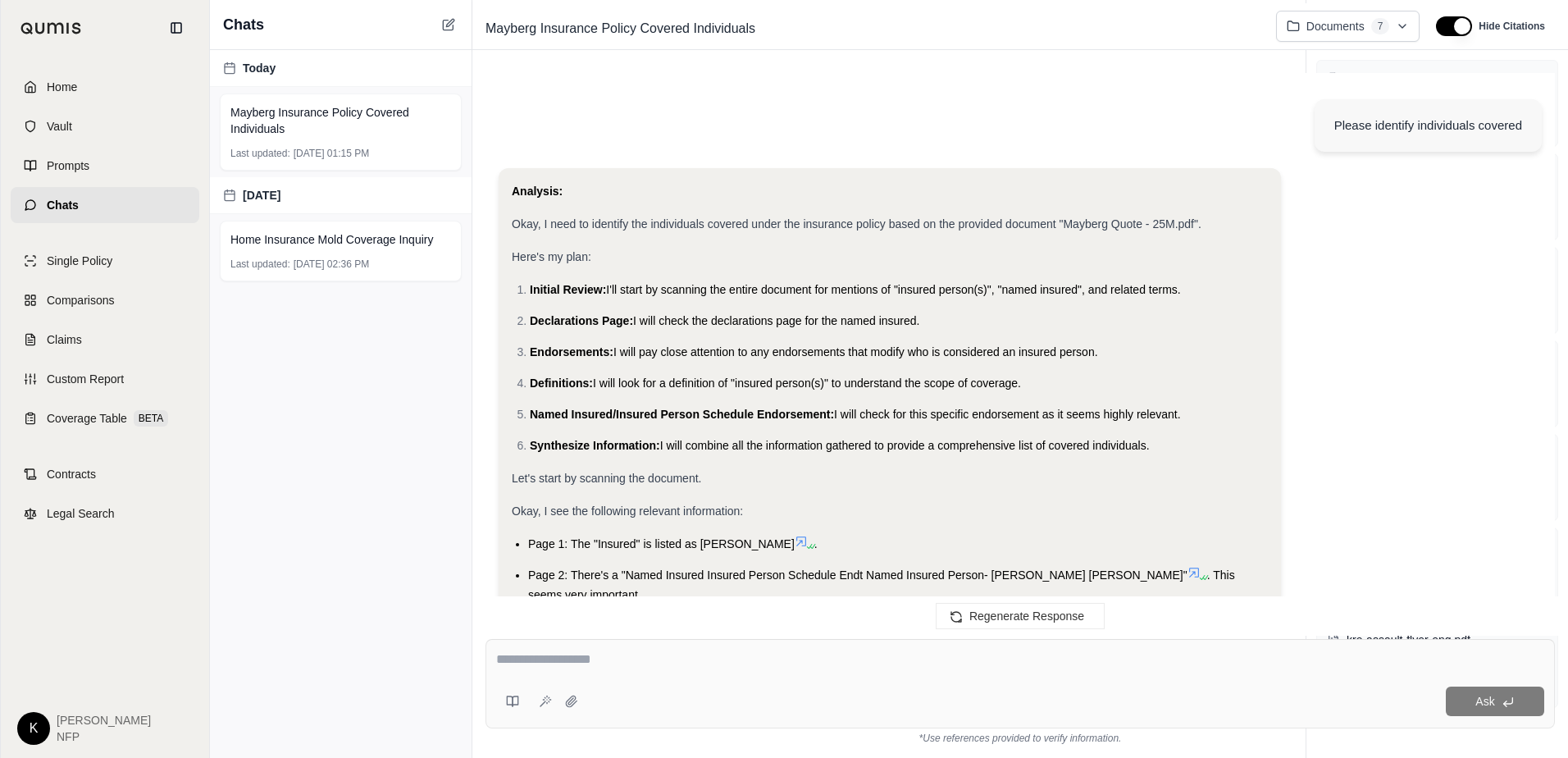
scroll to position [3332, 0]
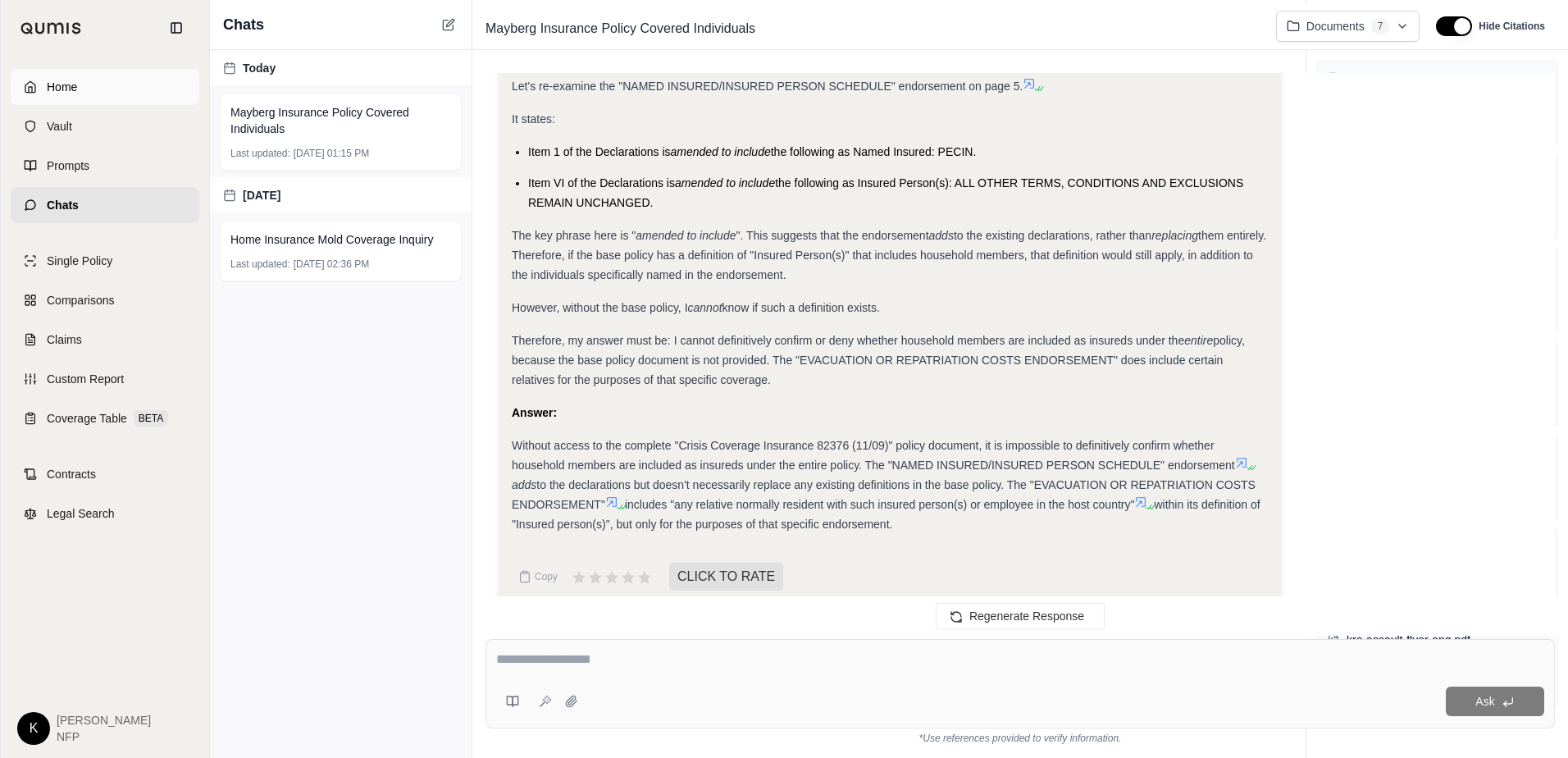
click at [79, 87] on link "Home" at bounding box center [105, 86] width 189 height 36
